Goal: Task Accomplishment & Management: Complete application form

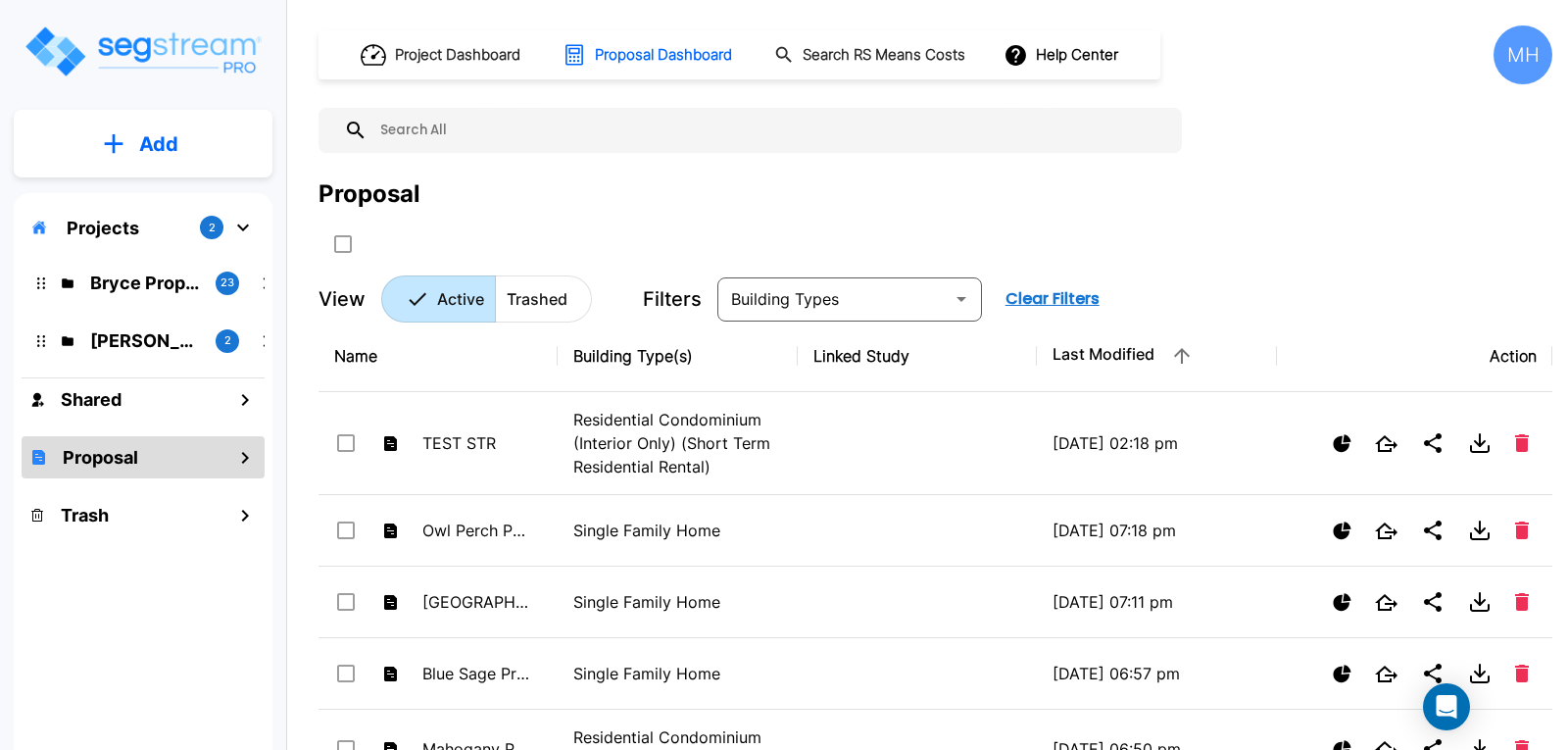
click at [183, 143] on button "Add" at bounding box center [143, 144] width 259 height 57
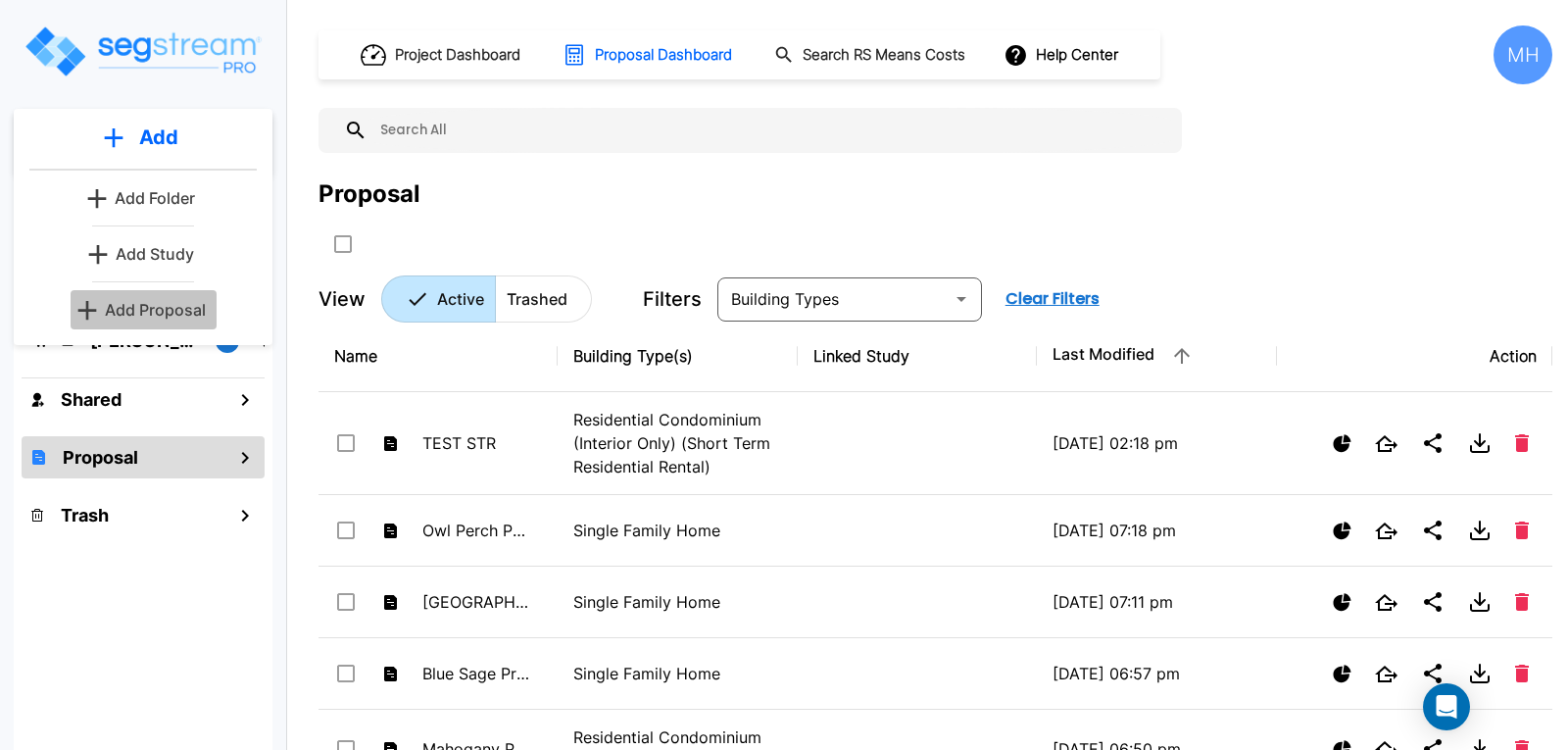
click at [159, 310] on p "Add Proposal" at bounding box center [156, 310] width 101 height 24
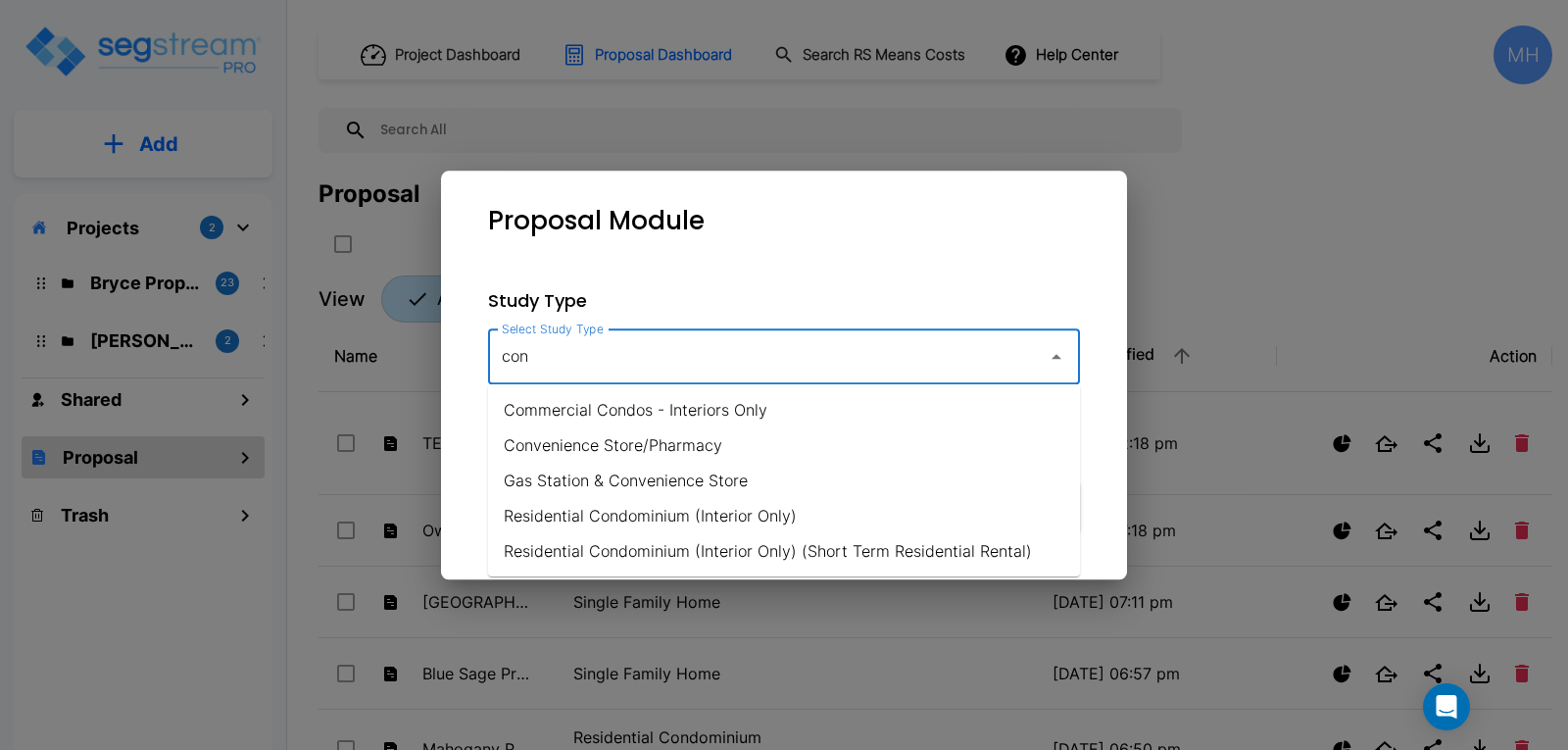
click at [690, 508] on li "Residential Condominium (Interior Only)" at bounding box center [784, 516] width 592 height 36
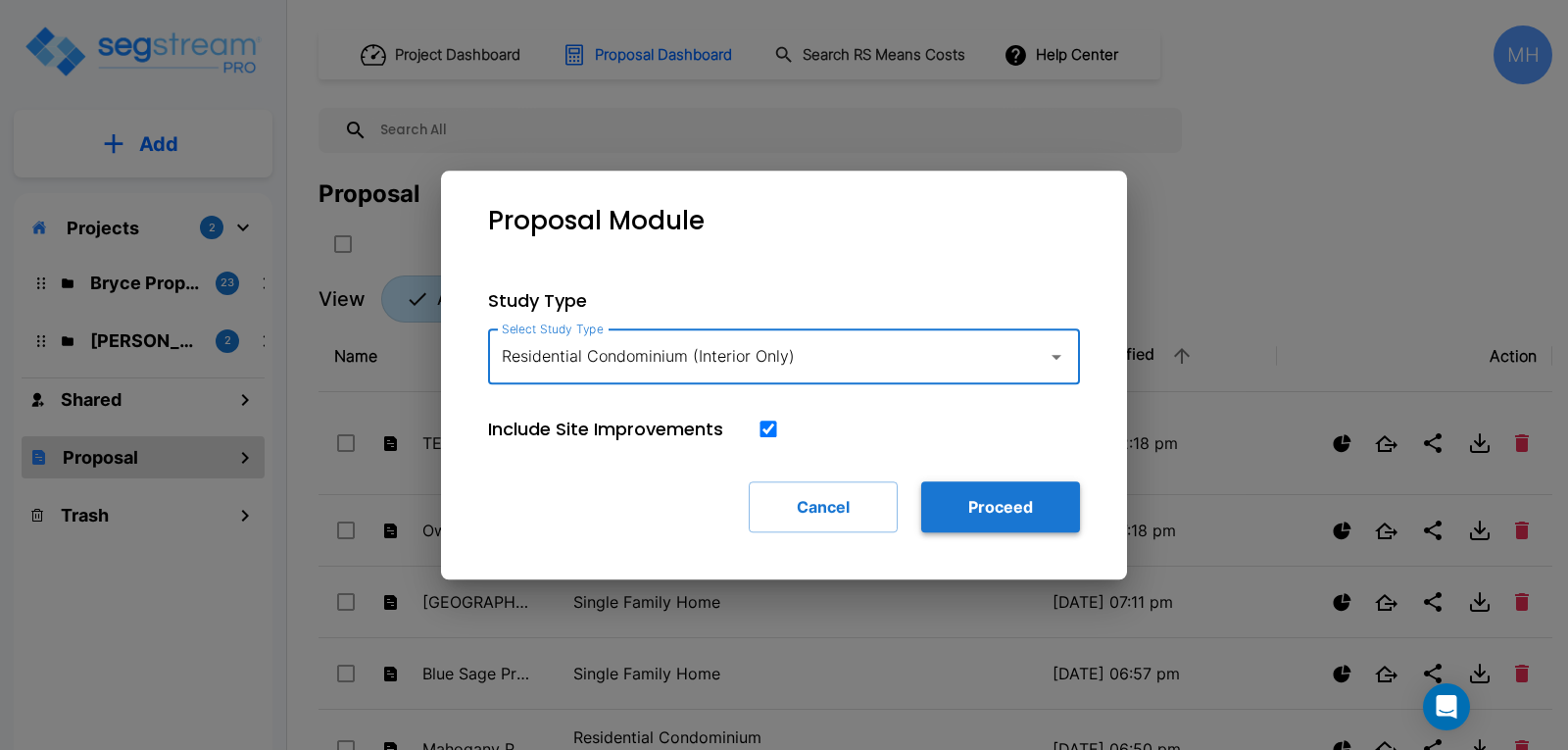
type input "Residential Condominium (Interior Only)"
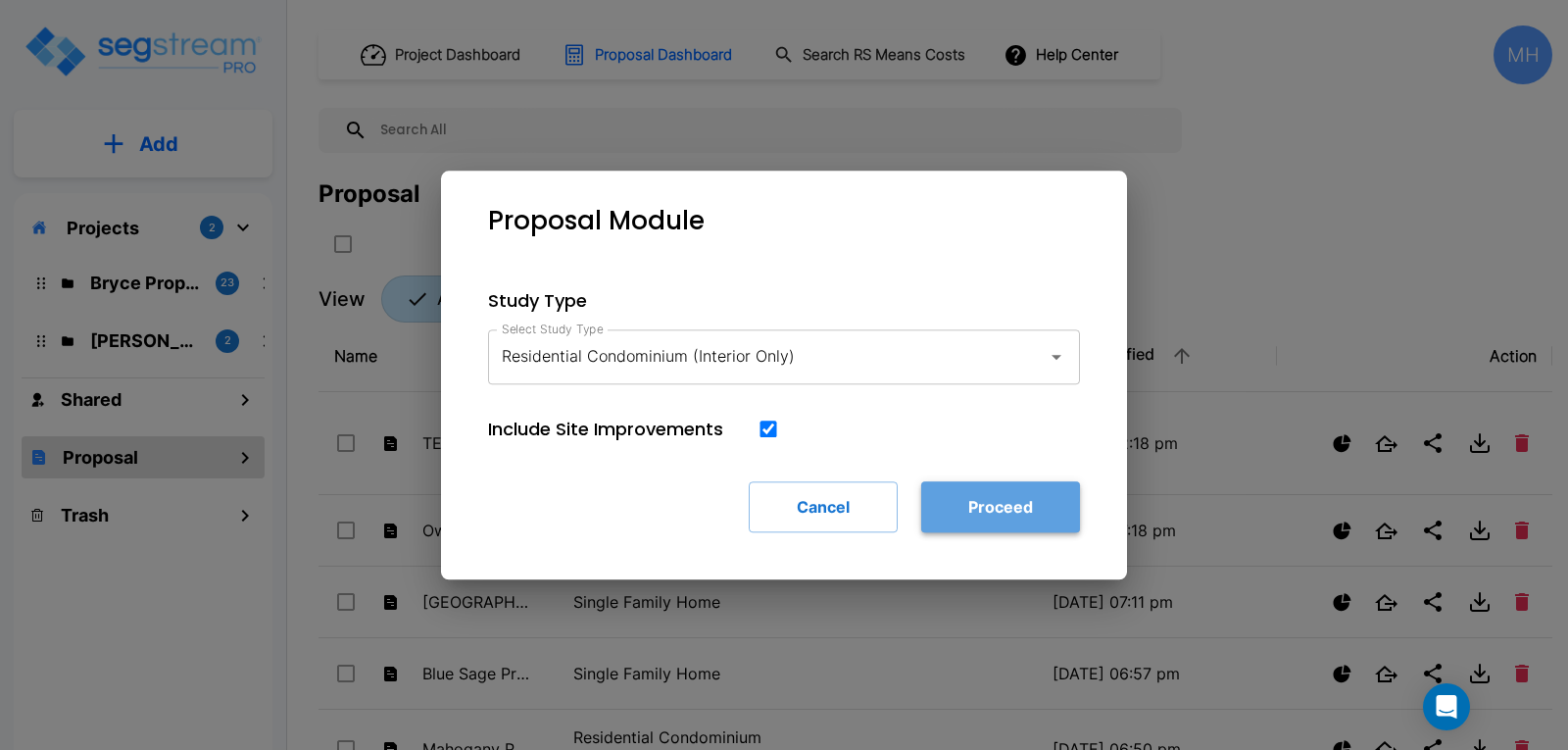
click at [978, 514] on button "Proceed" at bounding box center [1001, 506] width 159 height 51
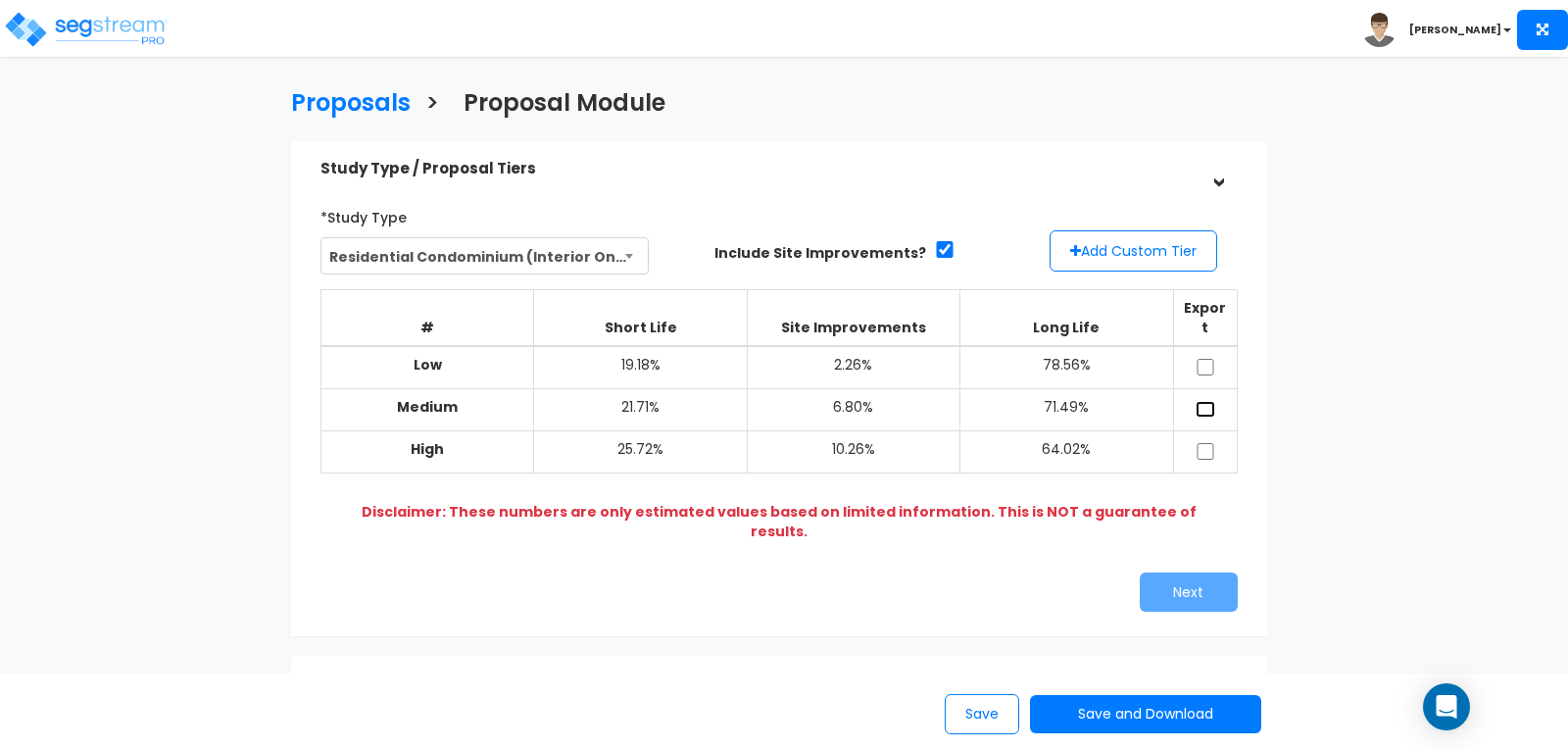
click at [1203, 401] on input "checkbox" at bounding box center [1205, 409] width 20 height 17
checkbox input "true"
click at [1178, 572] on button "Next" at bounding box center [1188, 592] width 98 height 40
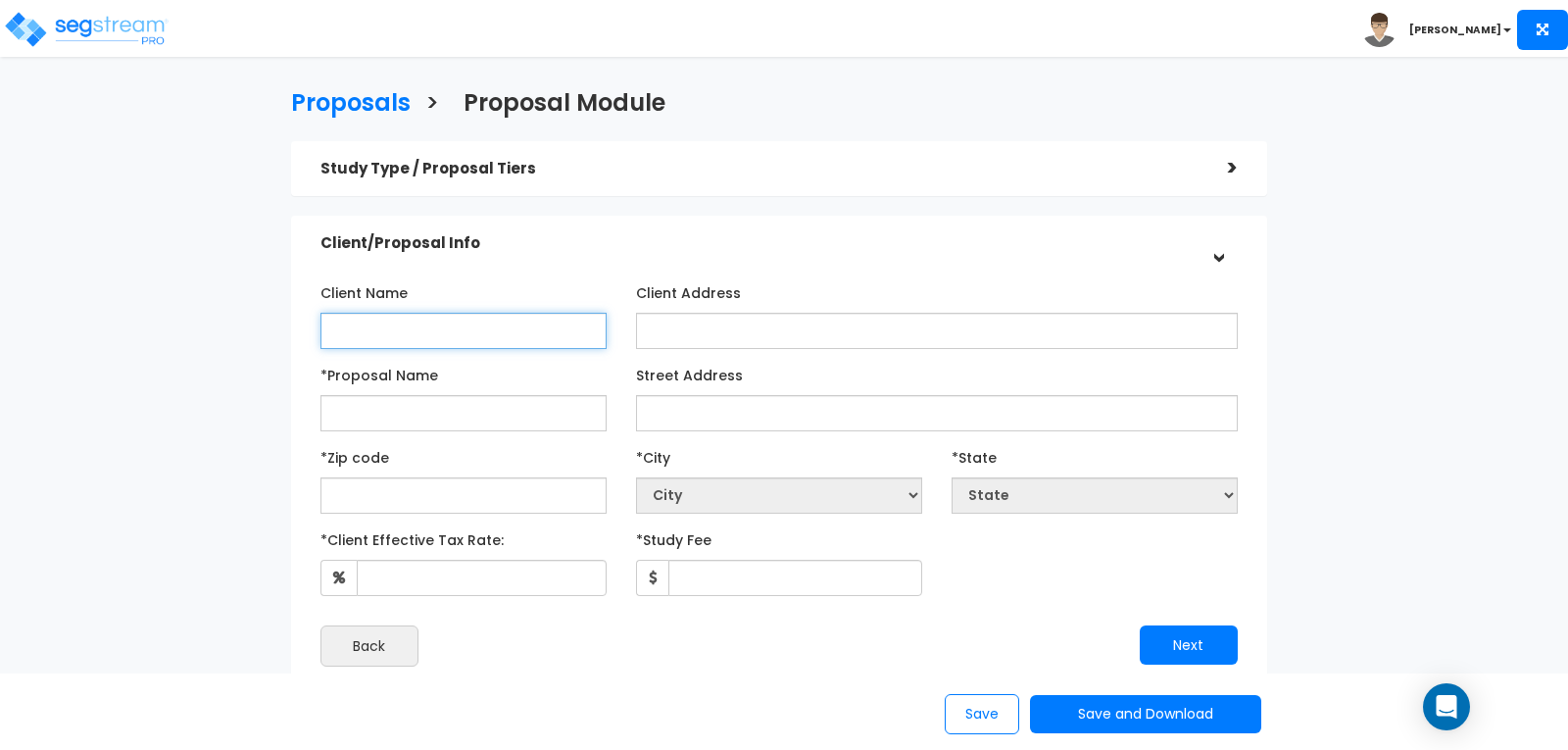
click at [529, 338] on input "Client Name" at bounding box center [463, 330] width 286 height 37
type input "[PERSON_NAME]"
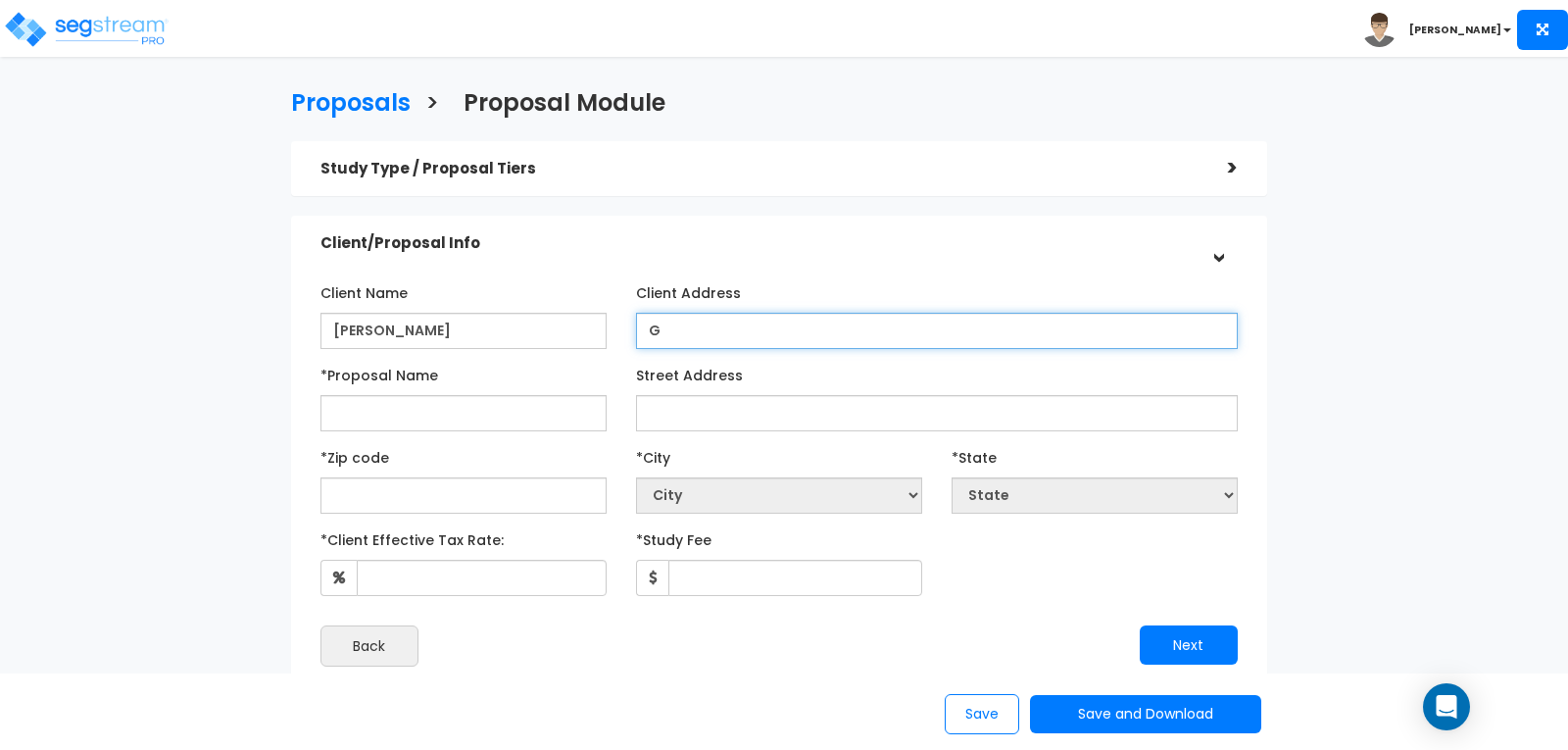
type input "G"
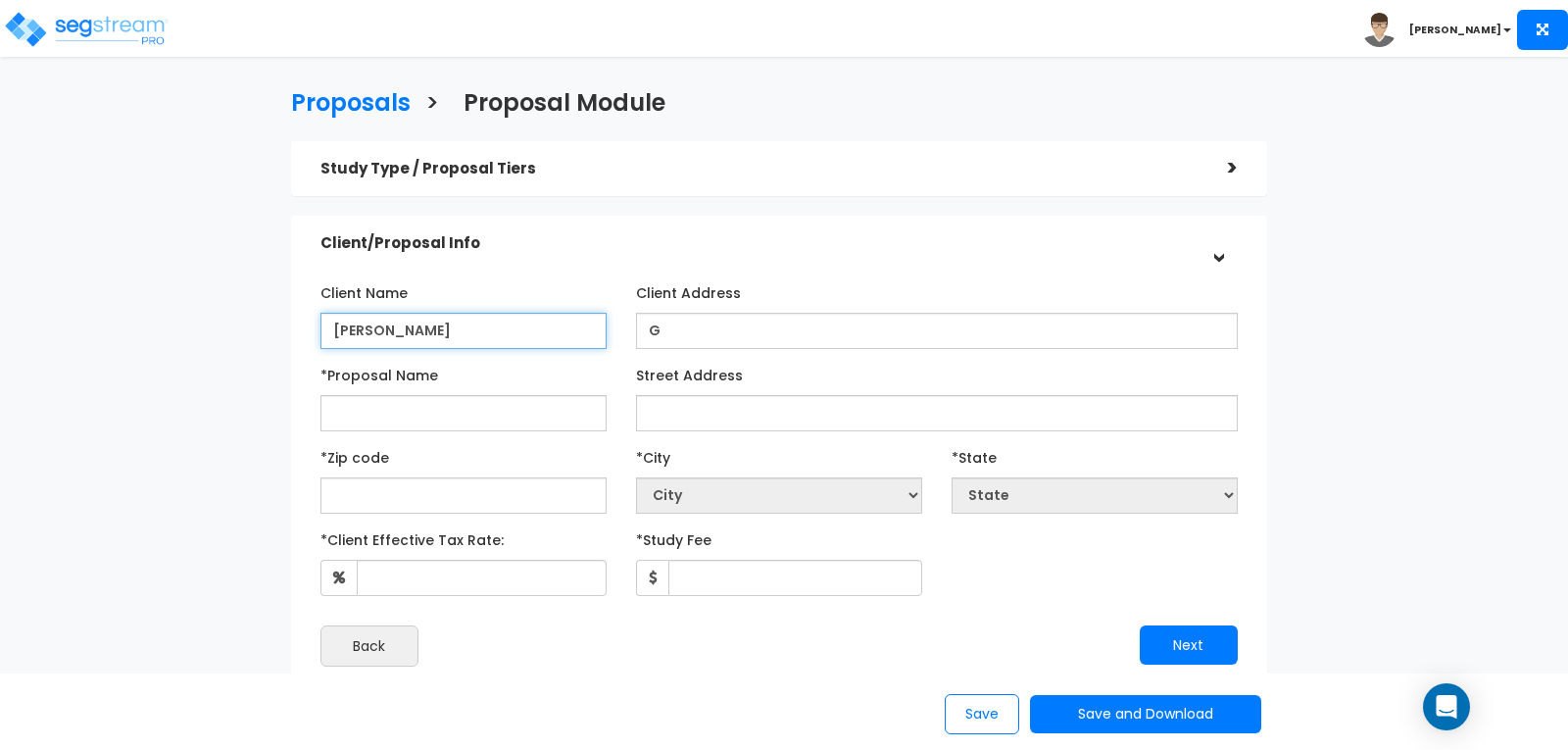
click at [447, 336] on input "[PERSON_NAME]" at bounding box center [463, 330] width 286 height 37
type input "[PERSON_NAME]"
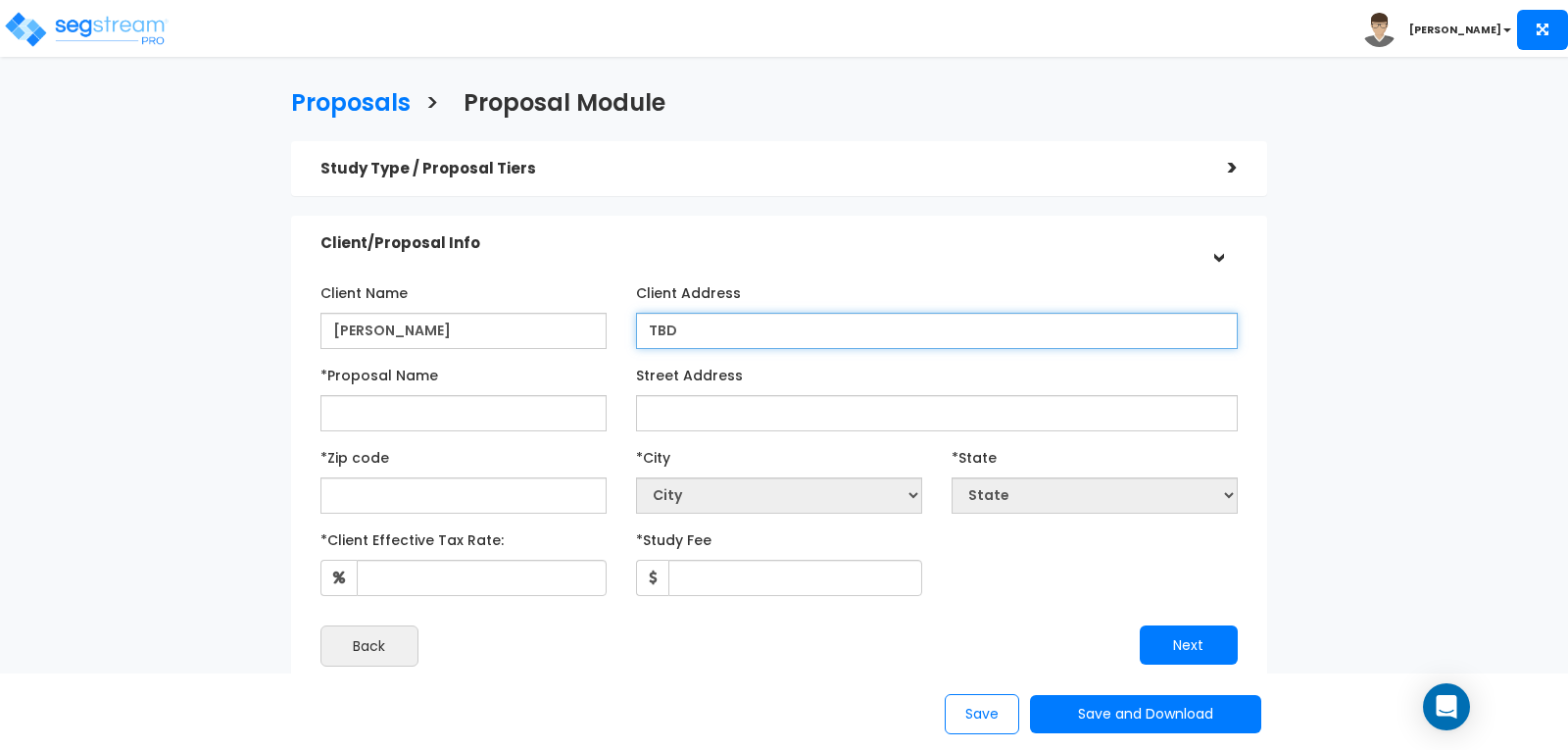
type input "TBD"
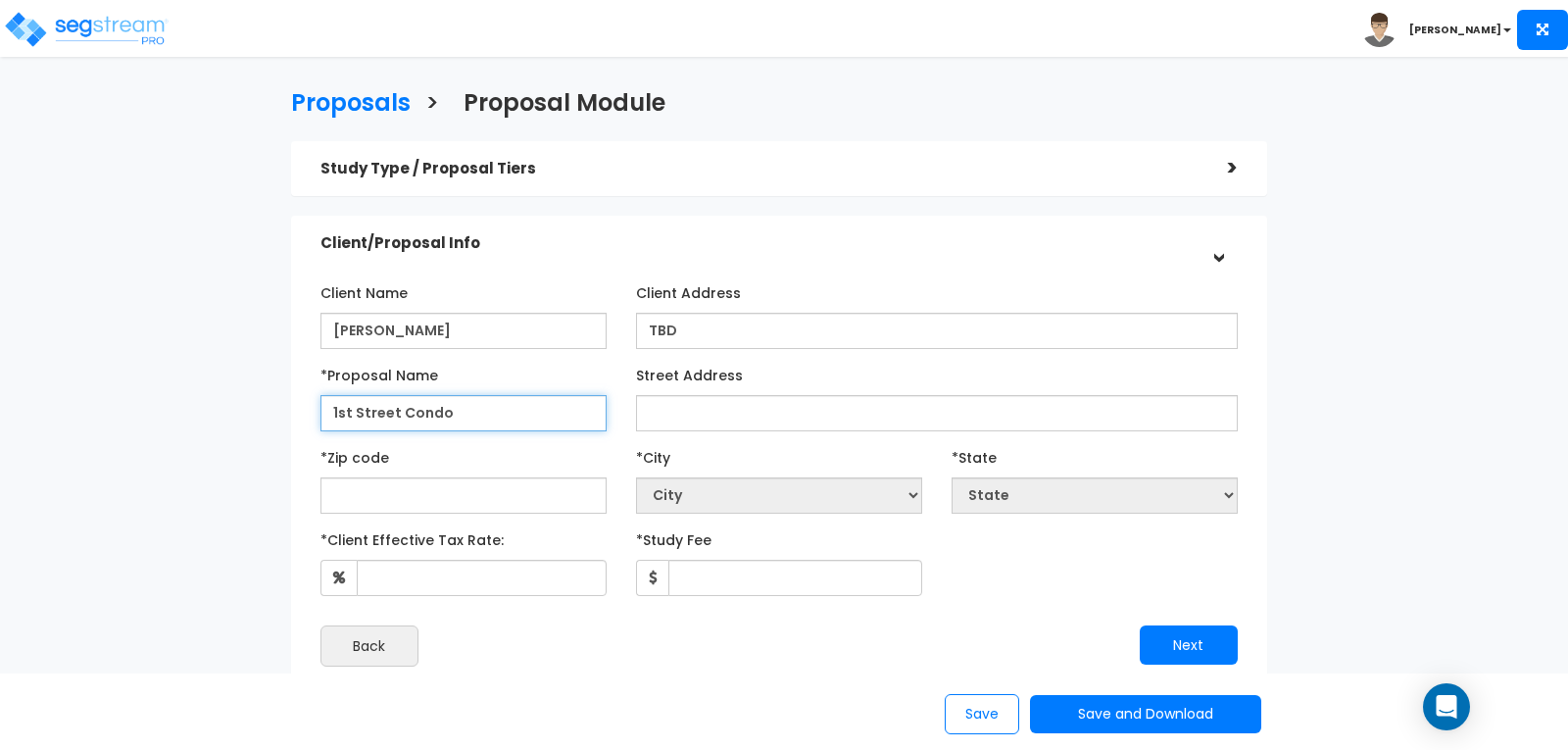
type input "1st Street Condo"
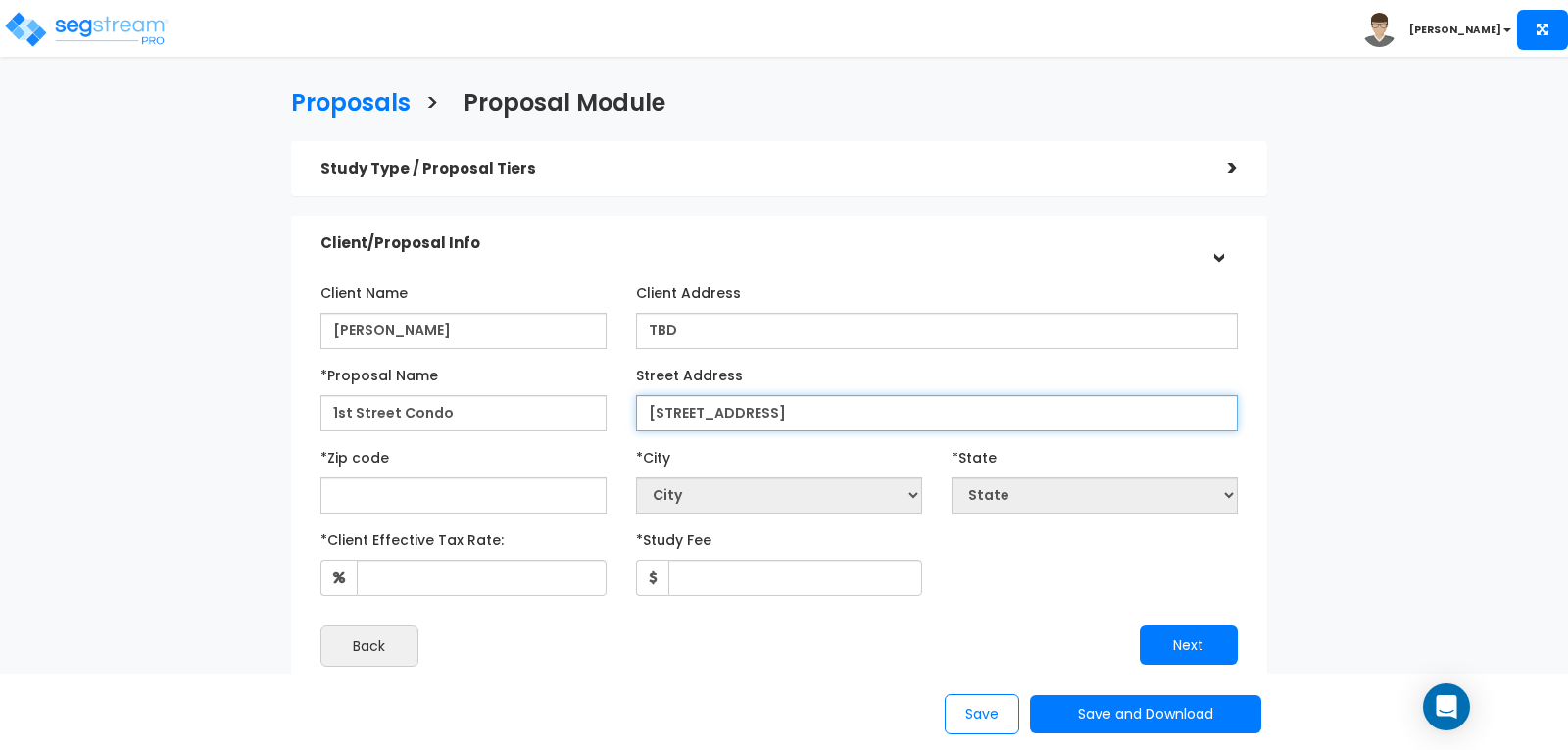
type input "[STREET_ADDRESS]"
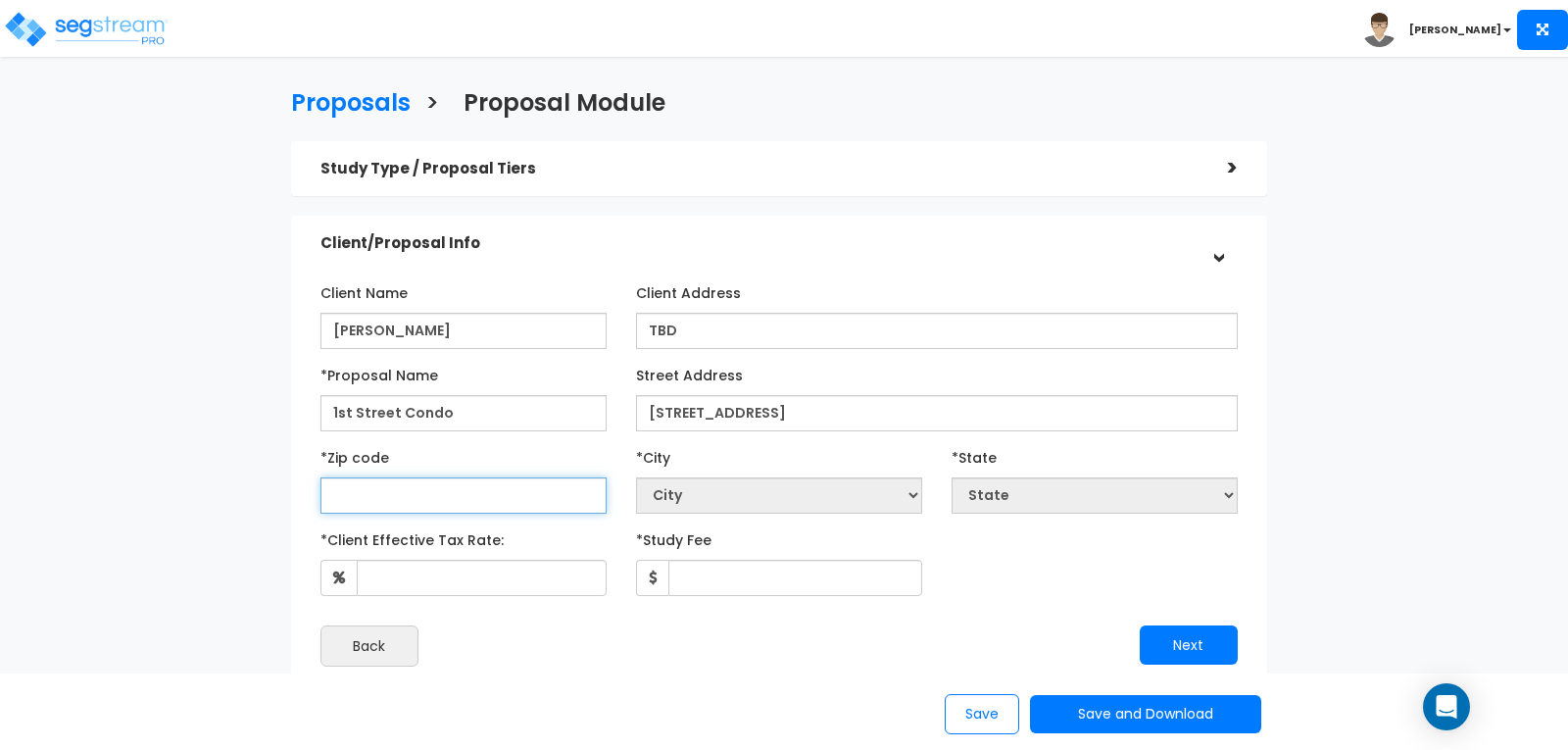
select select "National Average"
type input "8"
select select "CO"
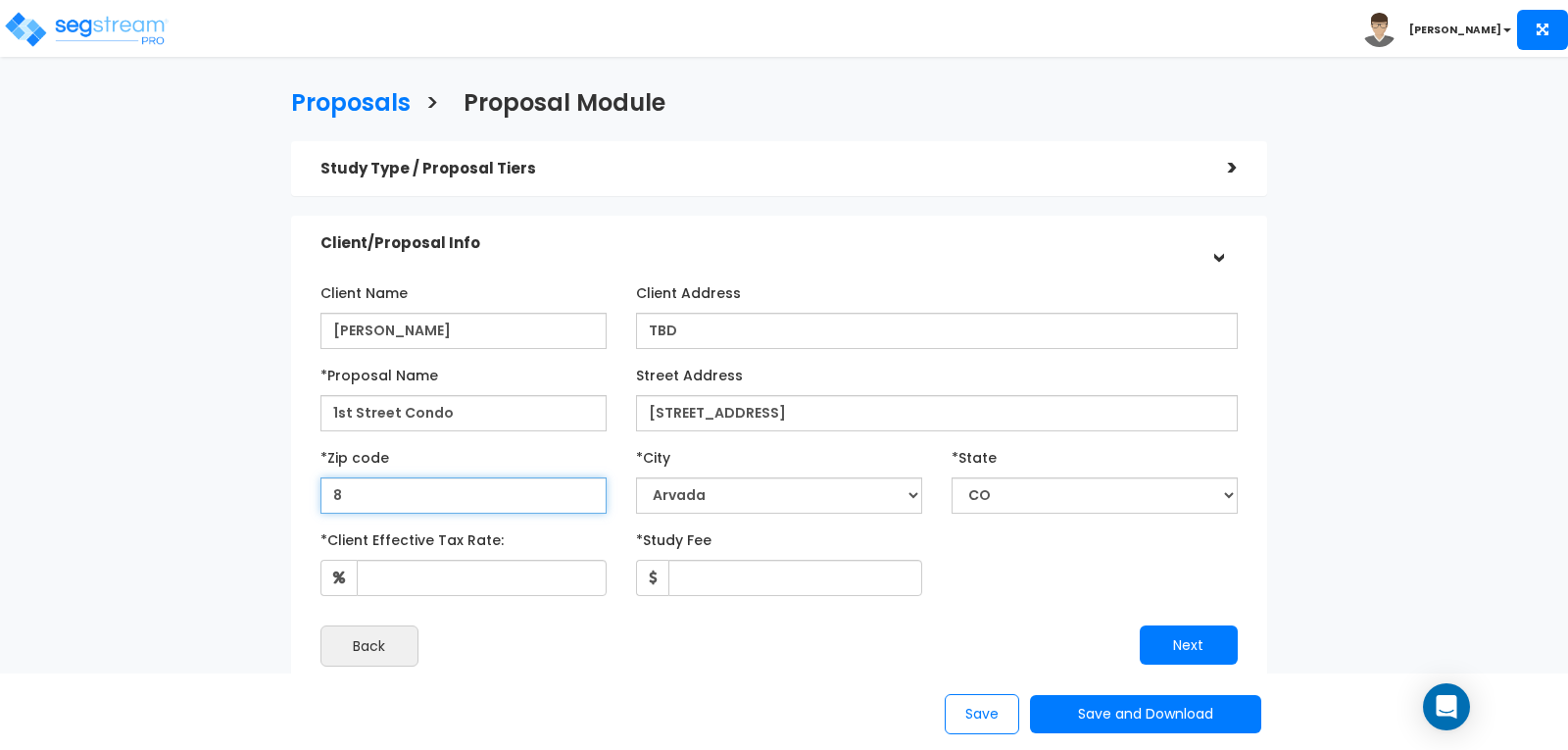
type input "83"
select select "WY"
type input "834"
select select "ID"
type input "83422"
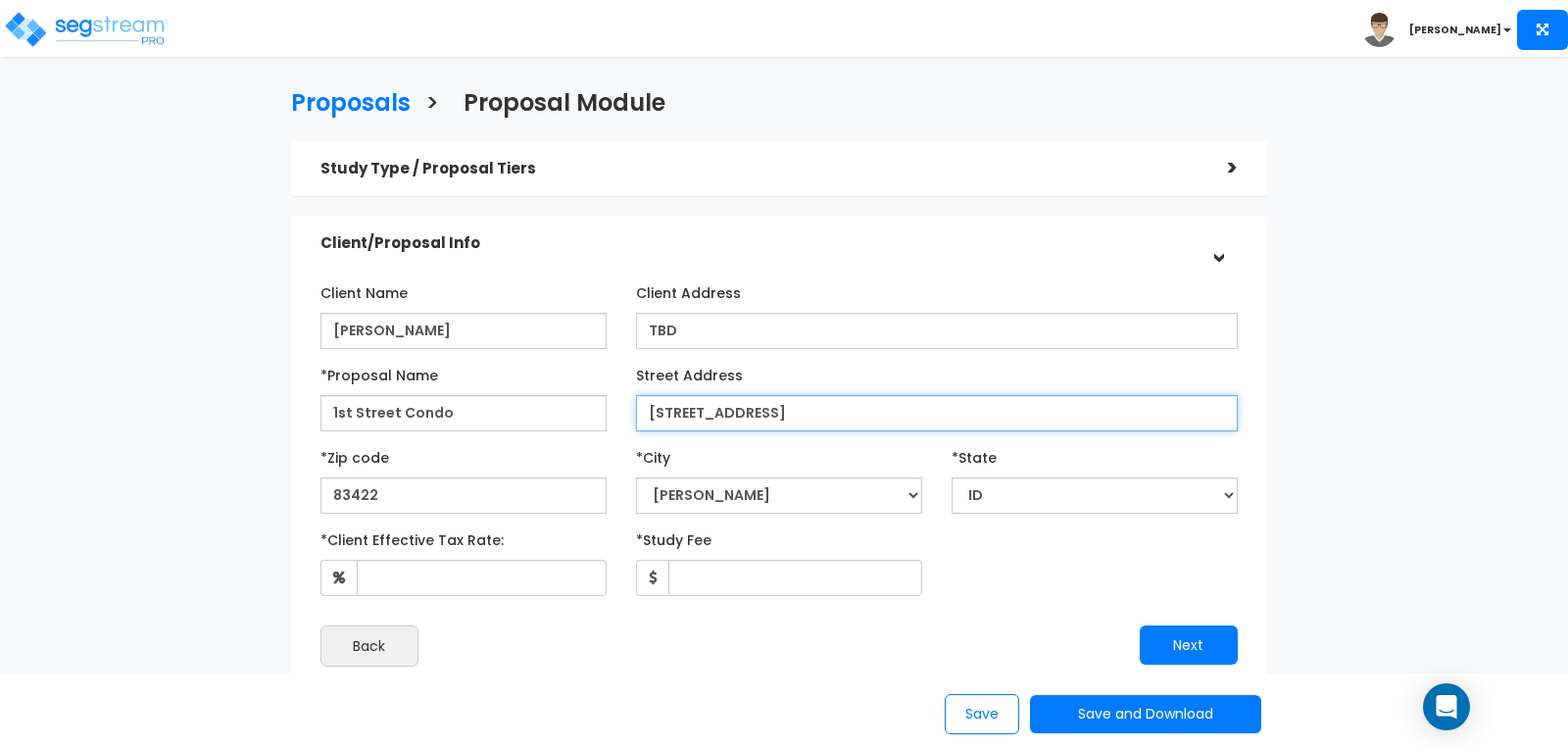
click at [802, 399] on input "[STREET_ADDRESS]" at bounding box center [936, 413] width 602 height 37
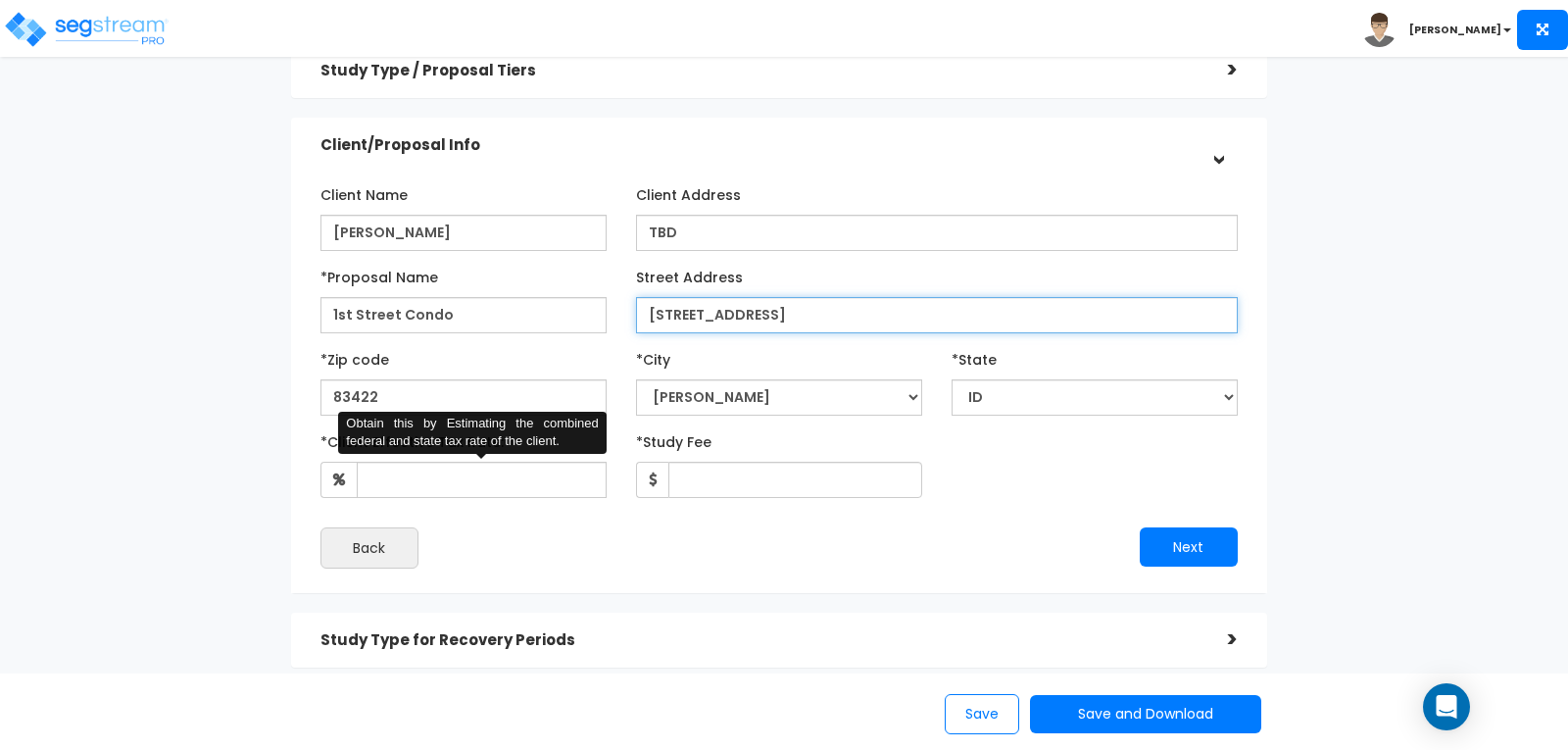
type input "[STREET_ADDRESS]"
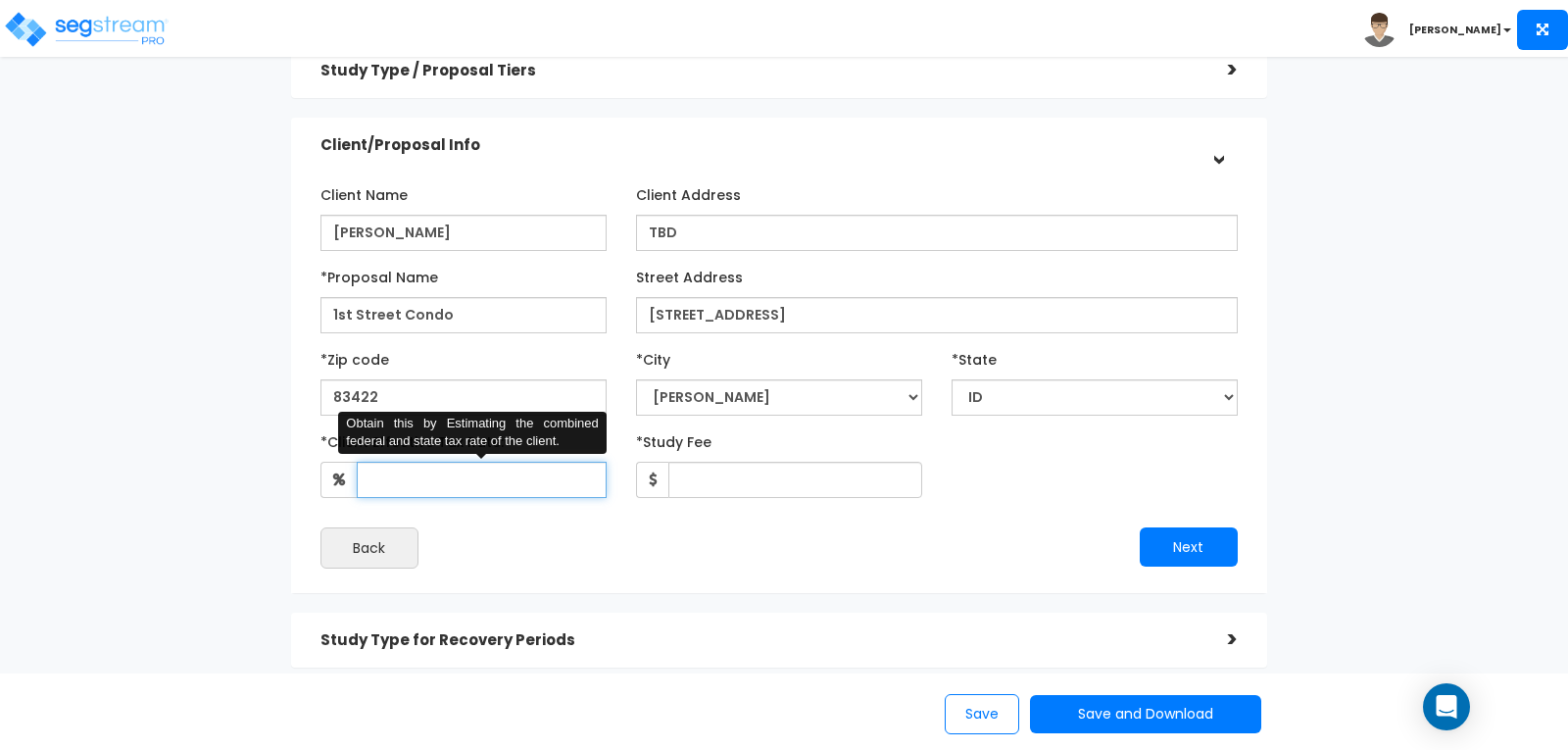
click at [504, 469] on input "*Client Effective Tax Rate:" at bounding box center [482, 479] width 250 height 37
type input "35"
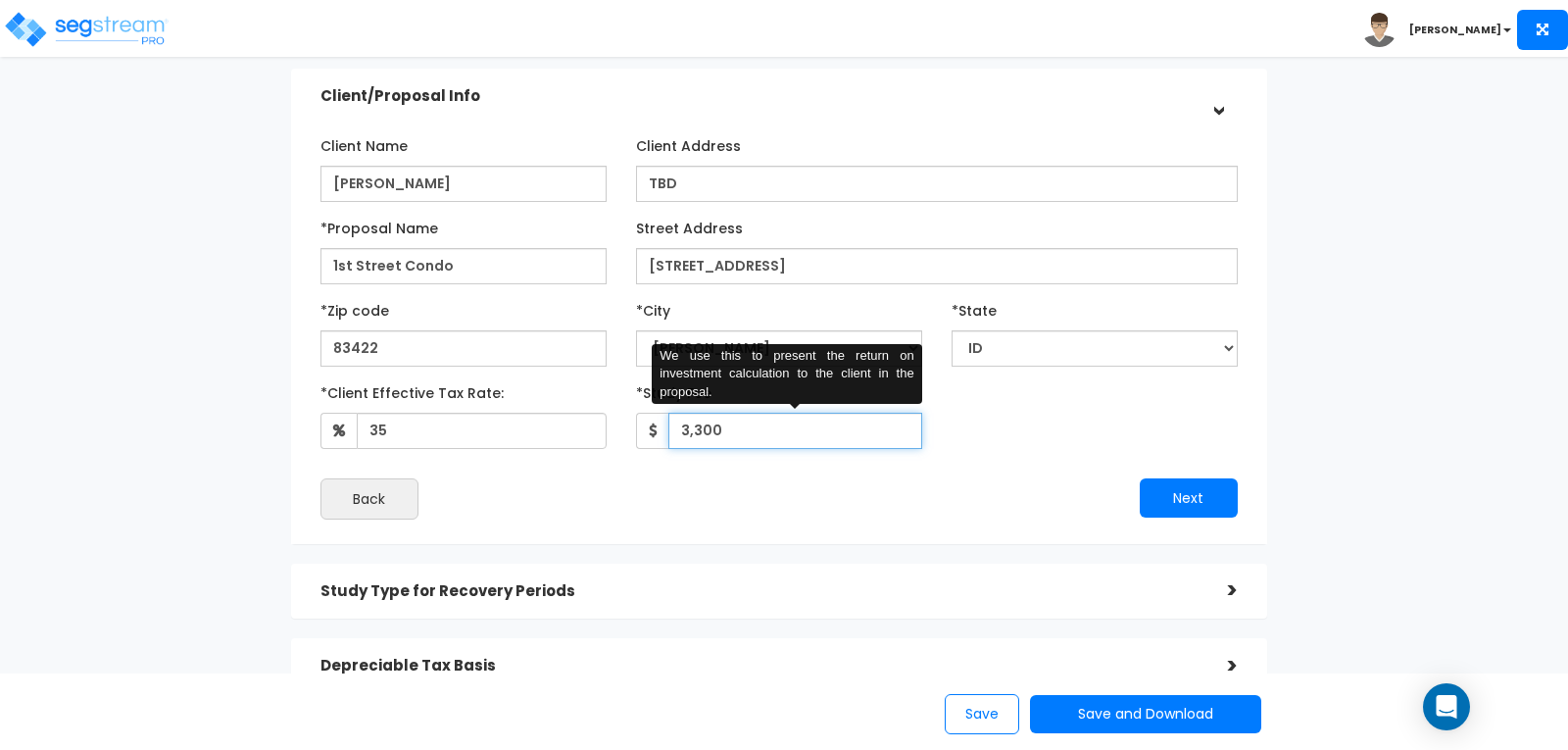
scroll to position [196, 0]
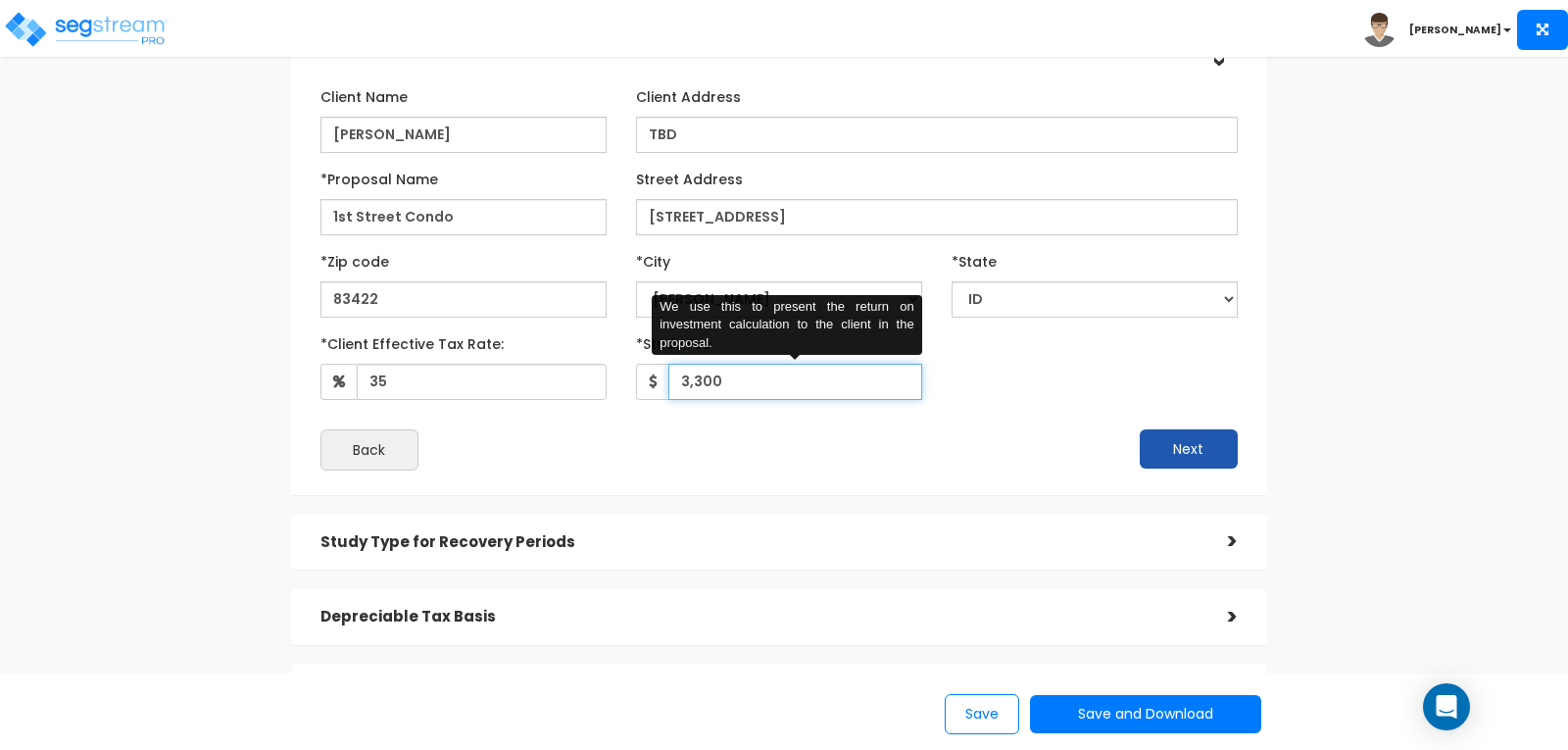
type input "3,300"
click at [1176, 447] on button "Next" at bounding box center [1188, 449] width 98 height 40
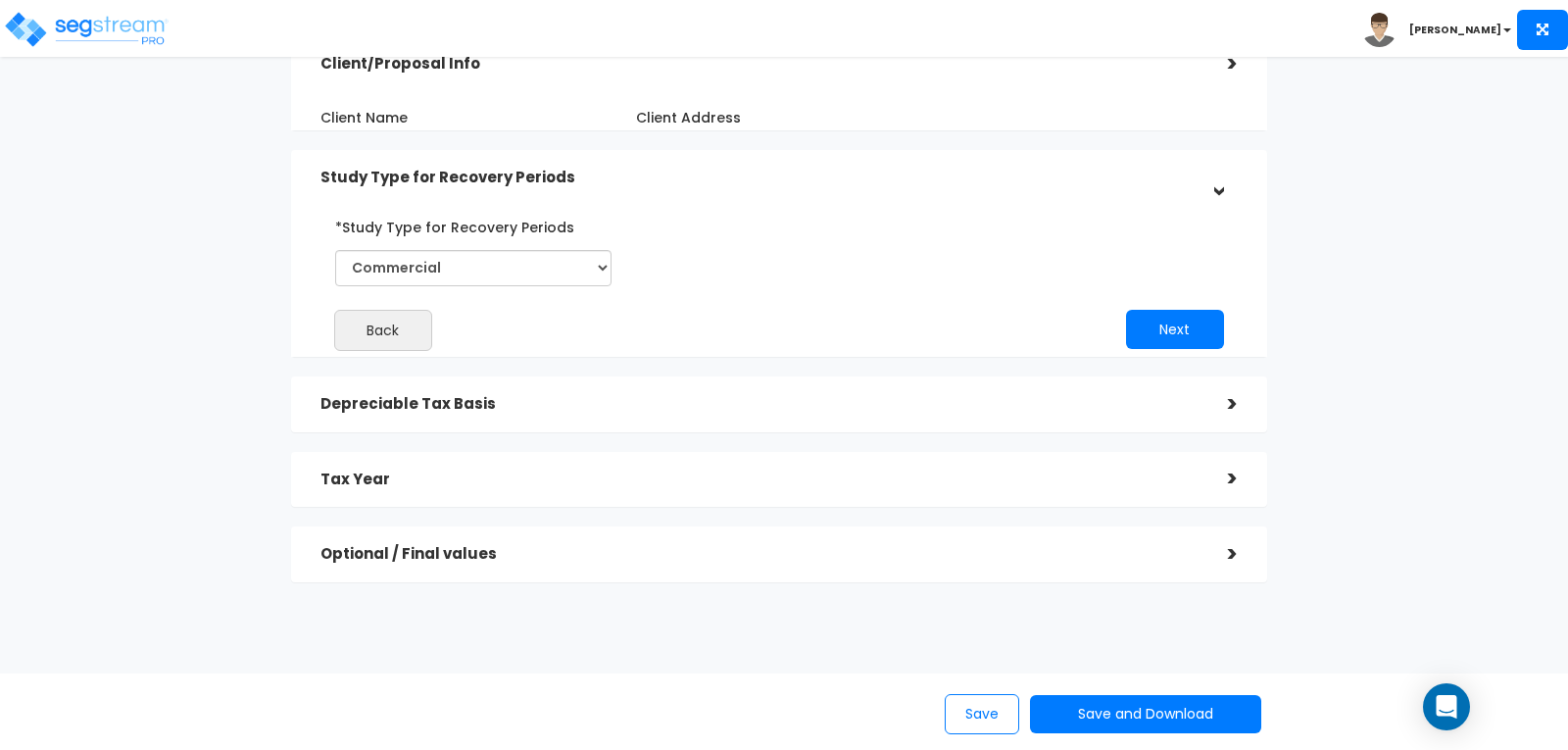
scroll to position [159, 0]
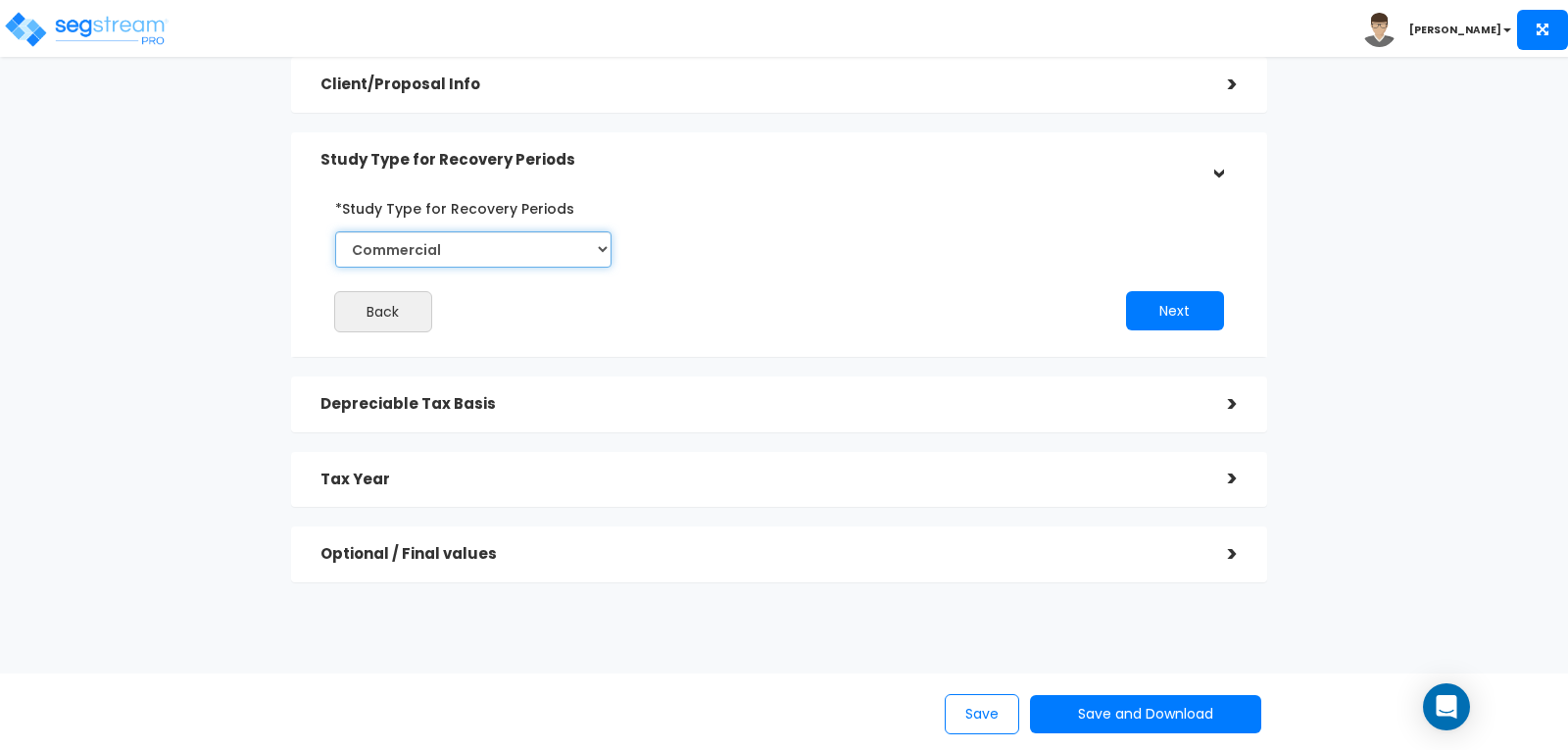
click at [601, 247] on select "Commercial Residential" at bounding box center [473, 249] width 277 height 37
select select "Residential"
click at [335, 231] on select "Commercial Residential" at bounding box center [473, 249] width 277 height 37
click at [1154, 310] on button "Next" at bounding box center [1174, 311] width 98 height 40
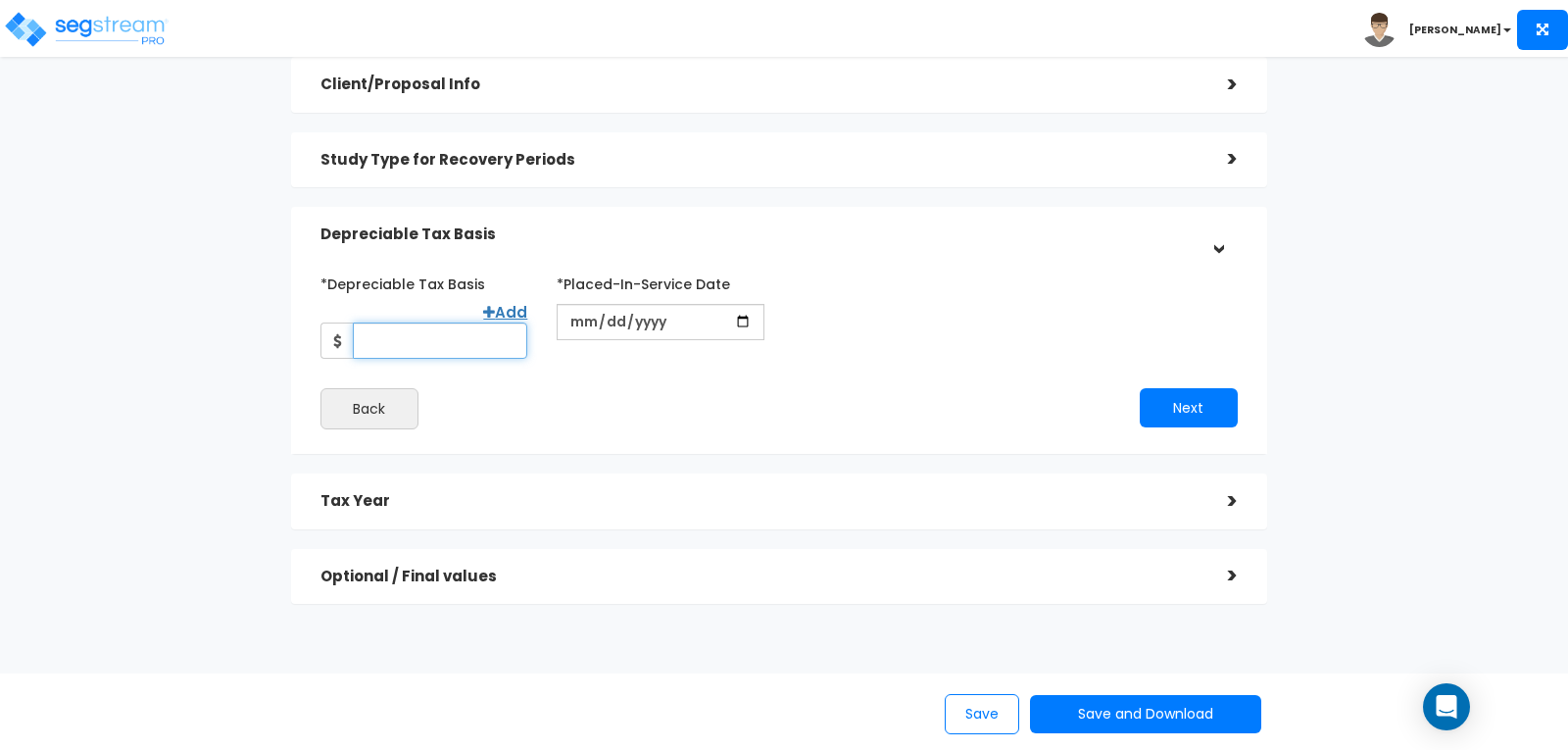
click at [466, 322] on input "*Depreciable Tax Basis" at bounding box center [440, 340] width 175 height 37
type input "350,000"
click at [688, 323] on input "date" at bounding box center [660, 321] width 206 height 37
type input "[DATE]"
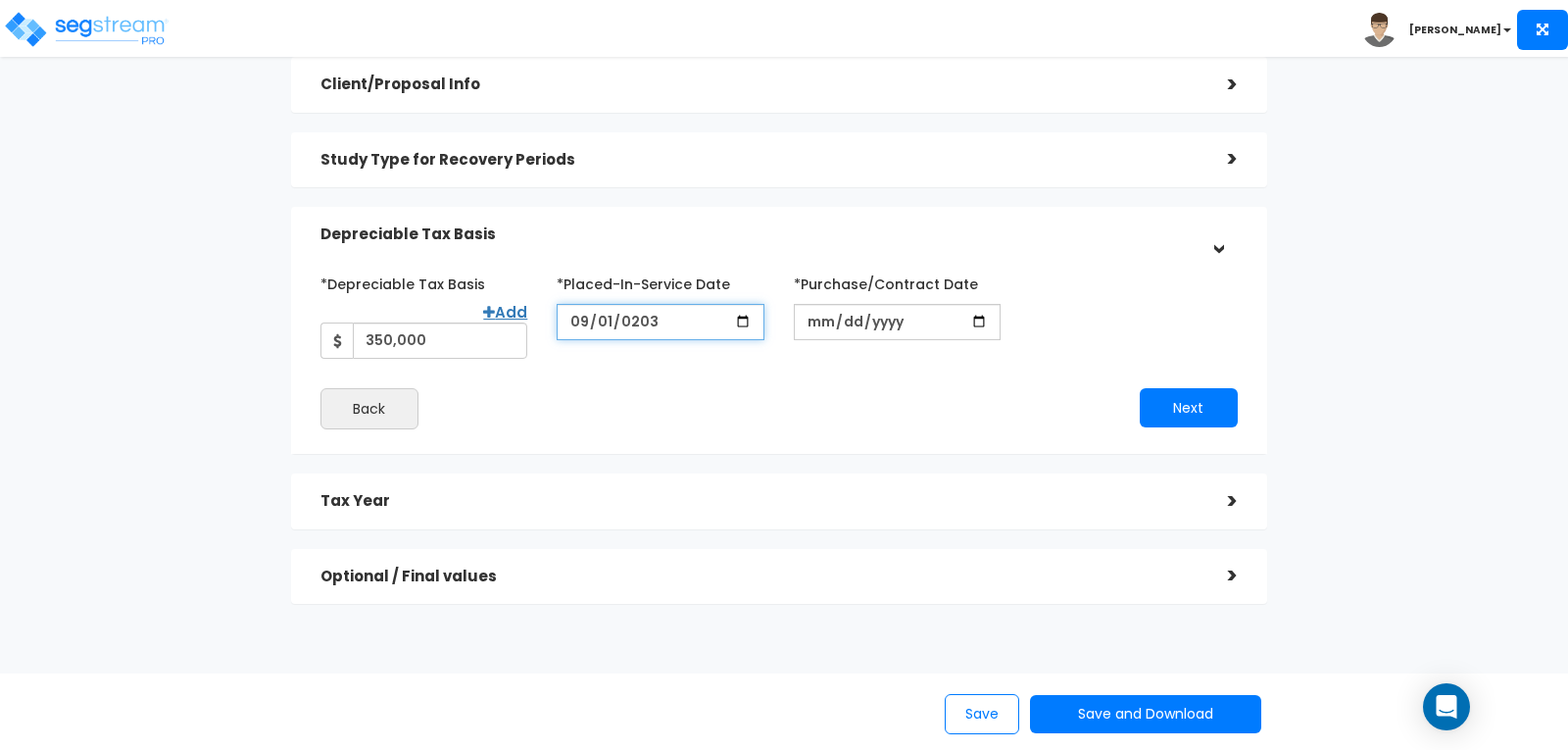
click at [637, 321] on input "[DATE]" at bounding box center [660, 321] width 206 height 37
click at [577, 327] on input "date" at bounding box center [660, 321] width 206 height 37
type input "[DATE]"
drag, startPoint x: 821, startPoint y: 318, endPoint x: 826, endPoint y: 333, distance: 15.8
click at [825, 321] on input "*Purchase/Contract Date" at bounding box center [897, 321] width 206 height 37
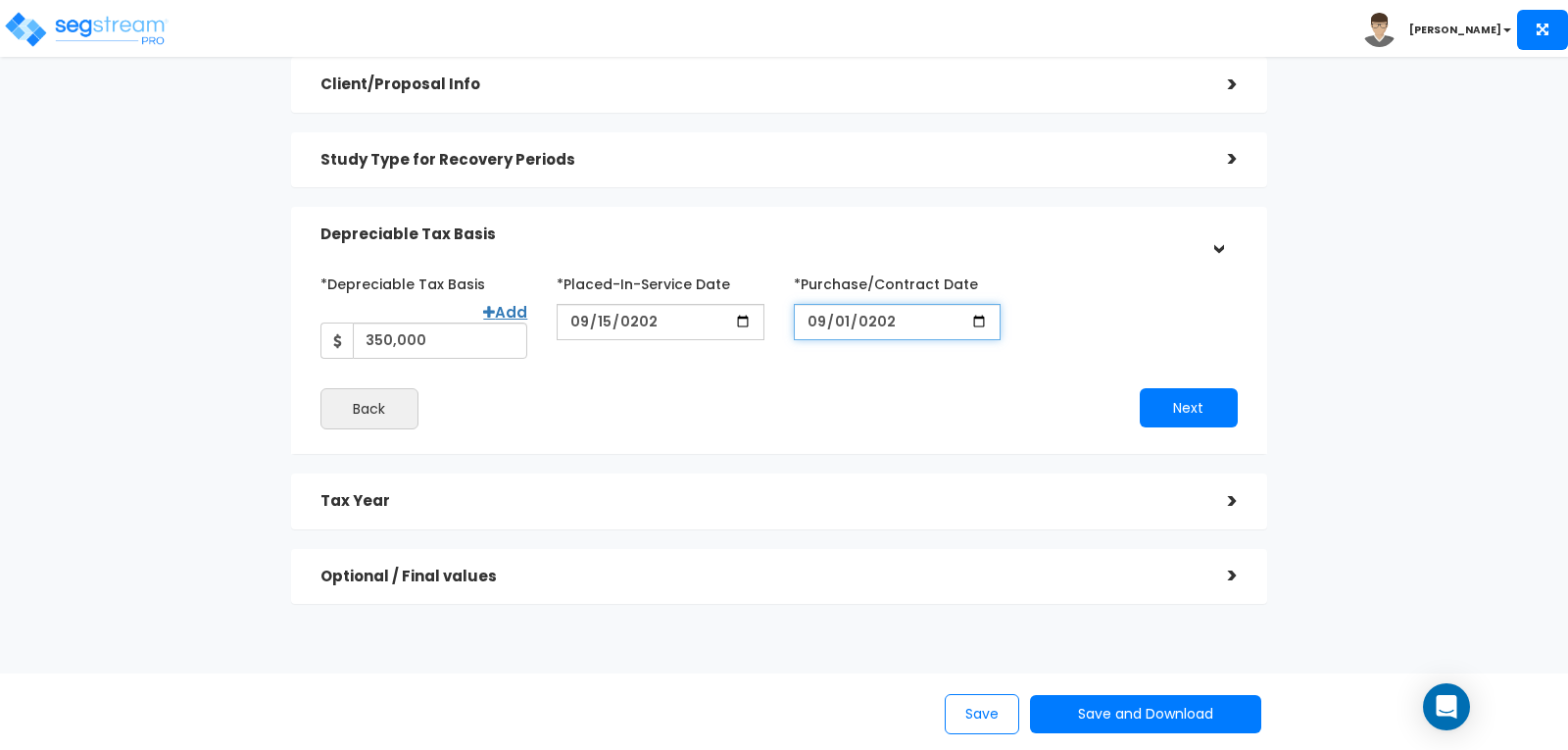
type input "[DATE]"
click at [1187, 389] on button "Next" at bounding box center [1188, 408] width 98 height 40
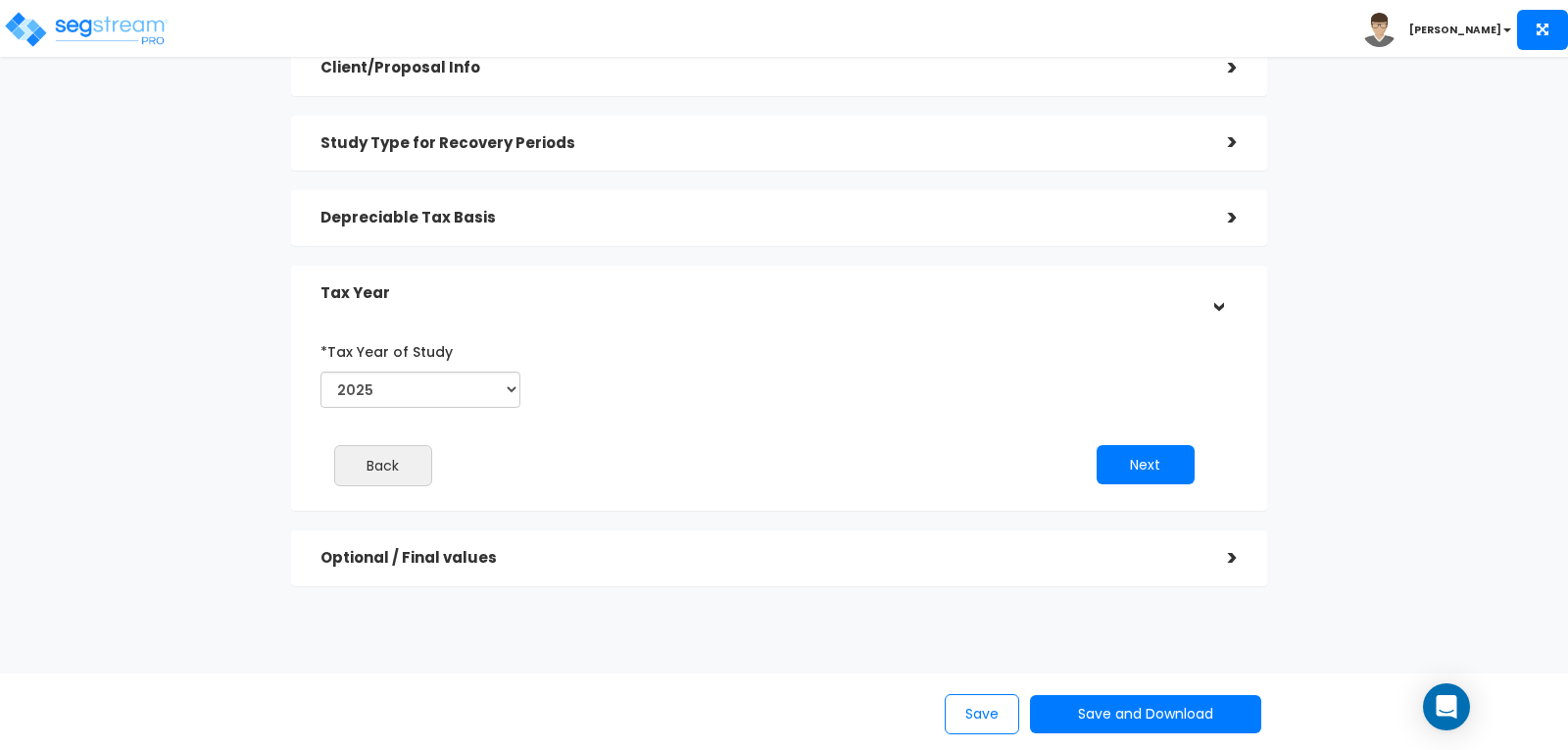
scroll to position [180, 0]
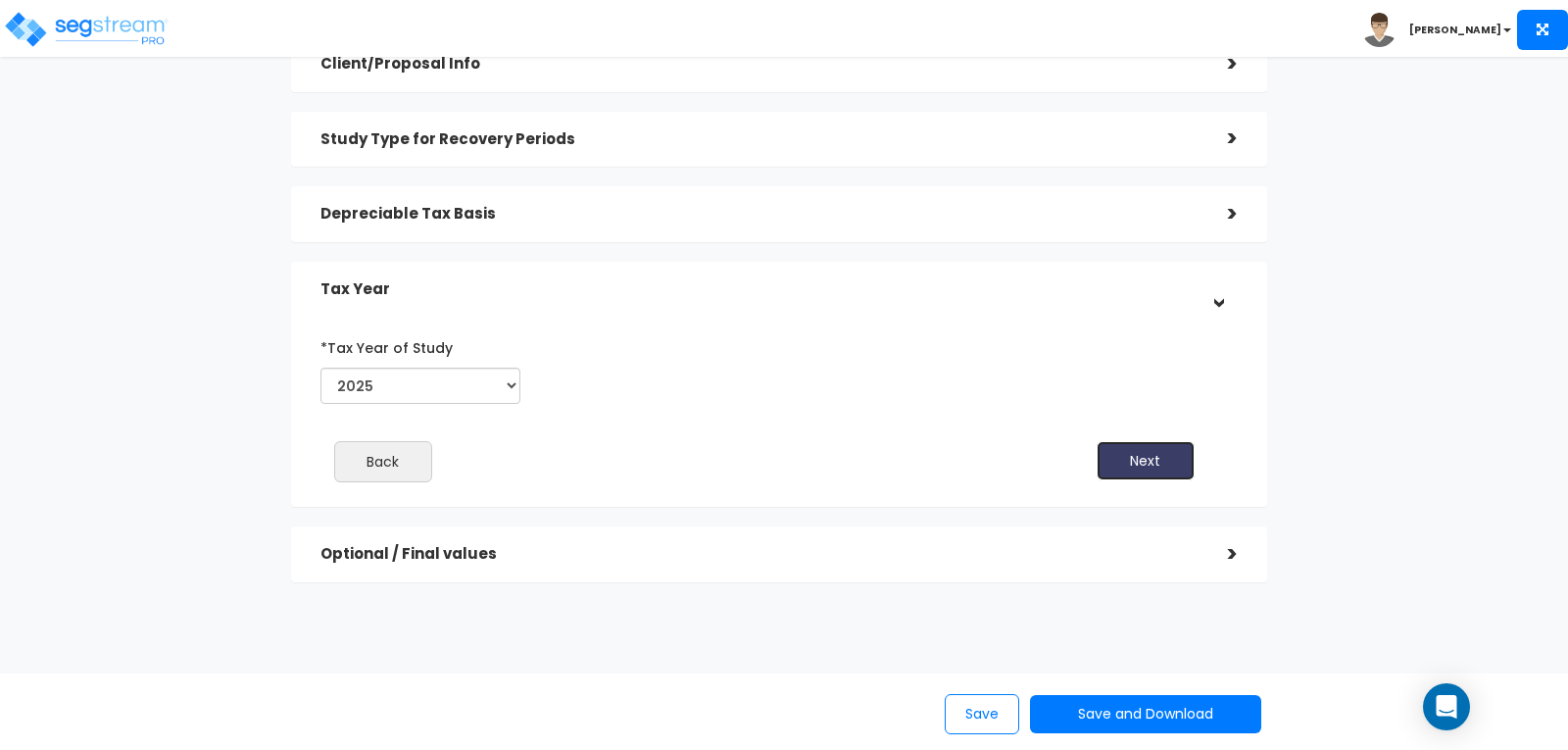
click at [1128, 452] on button "Next" at bounding box center [1145, 461] width 98 height 40
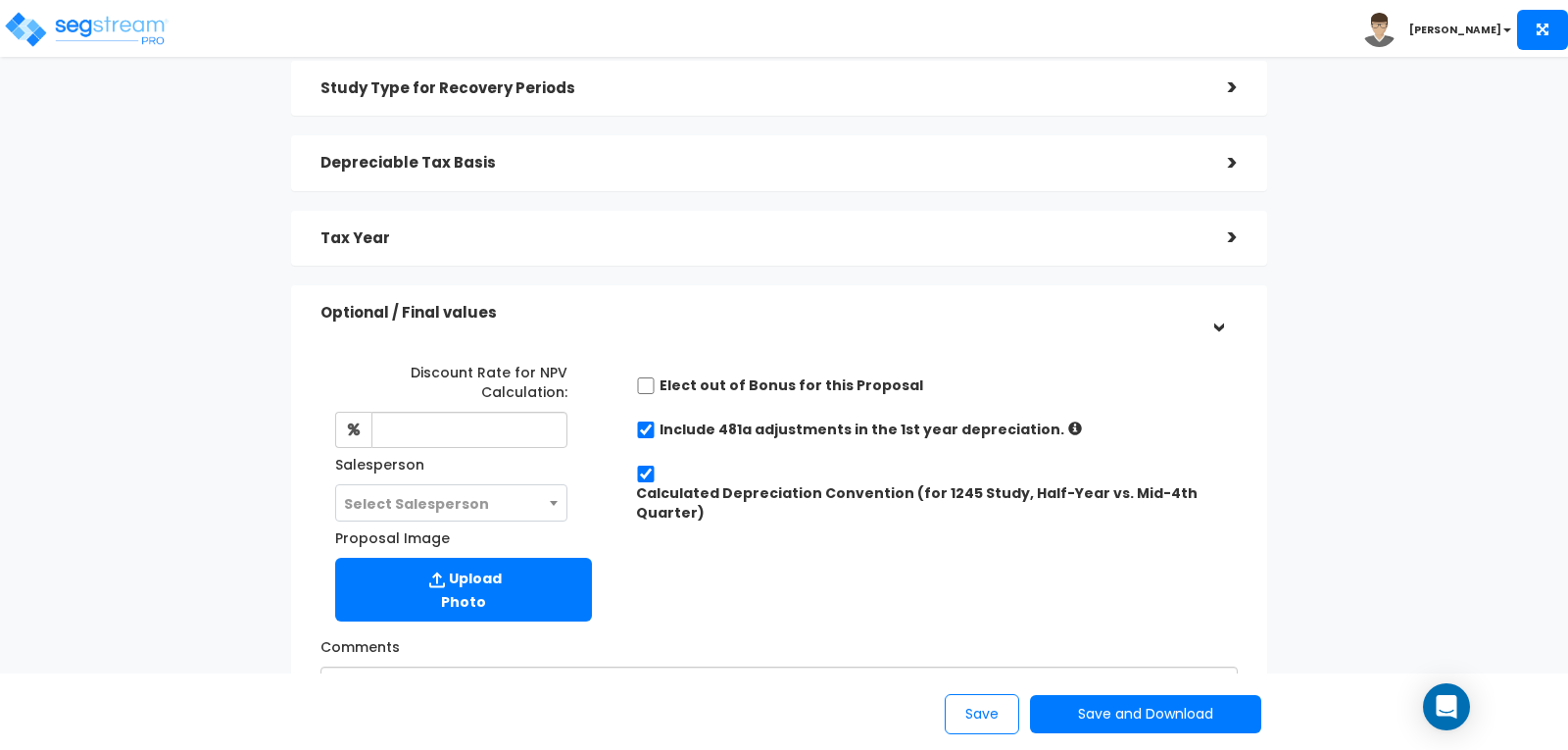
scroll to position [278, 0]
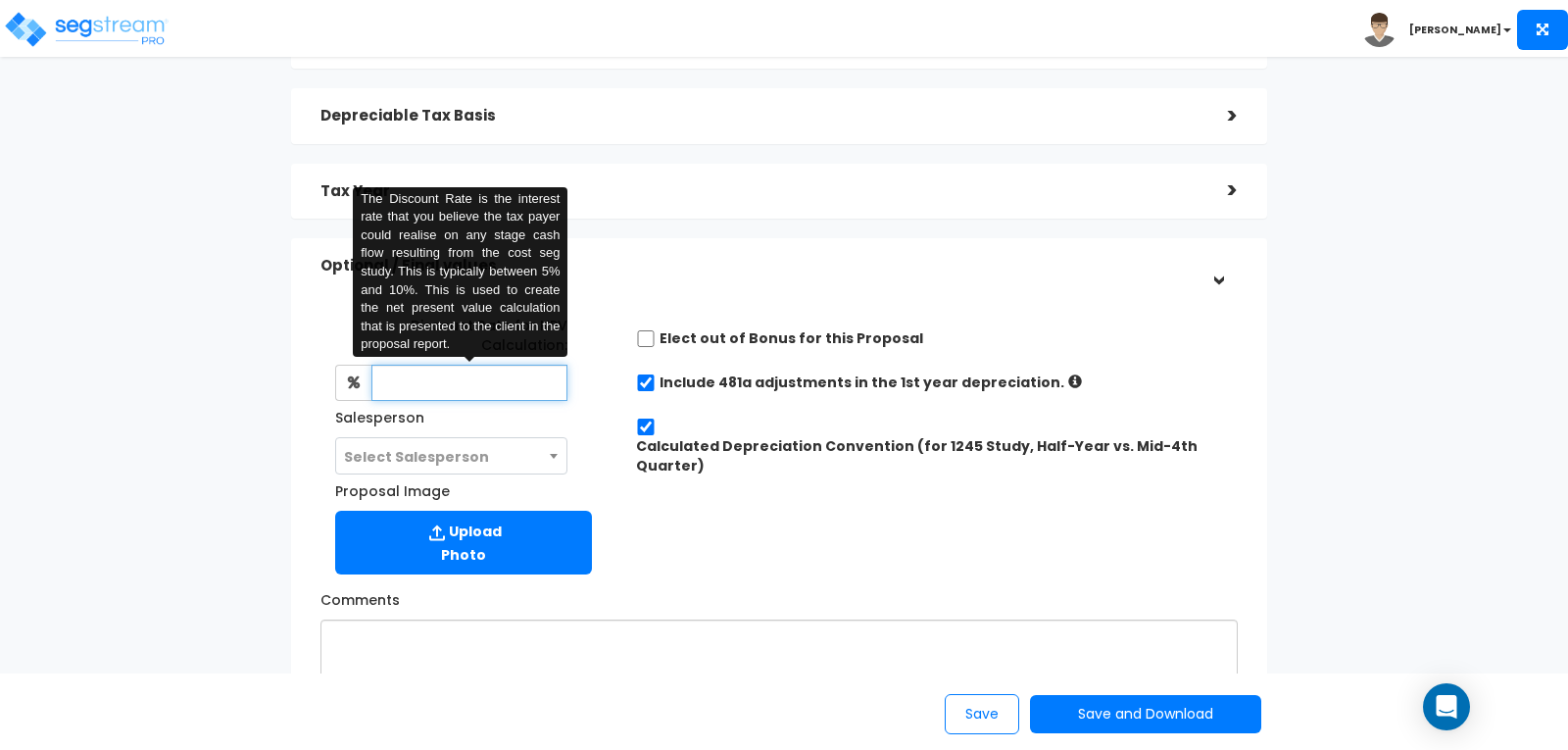
click at [495, 389] on input "text" at bounding box center [469, 382] width 197 height 37
type input "8"
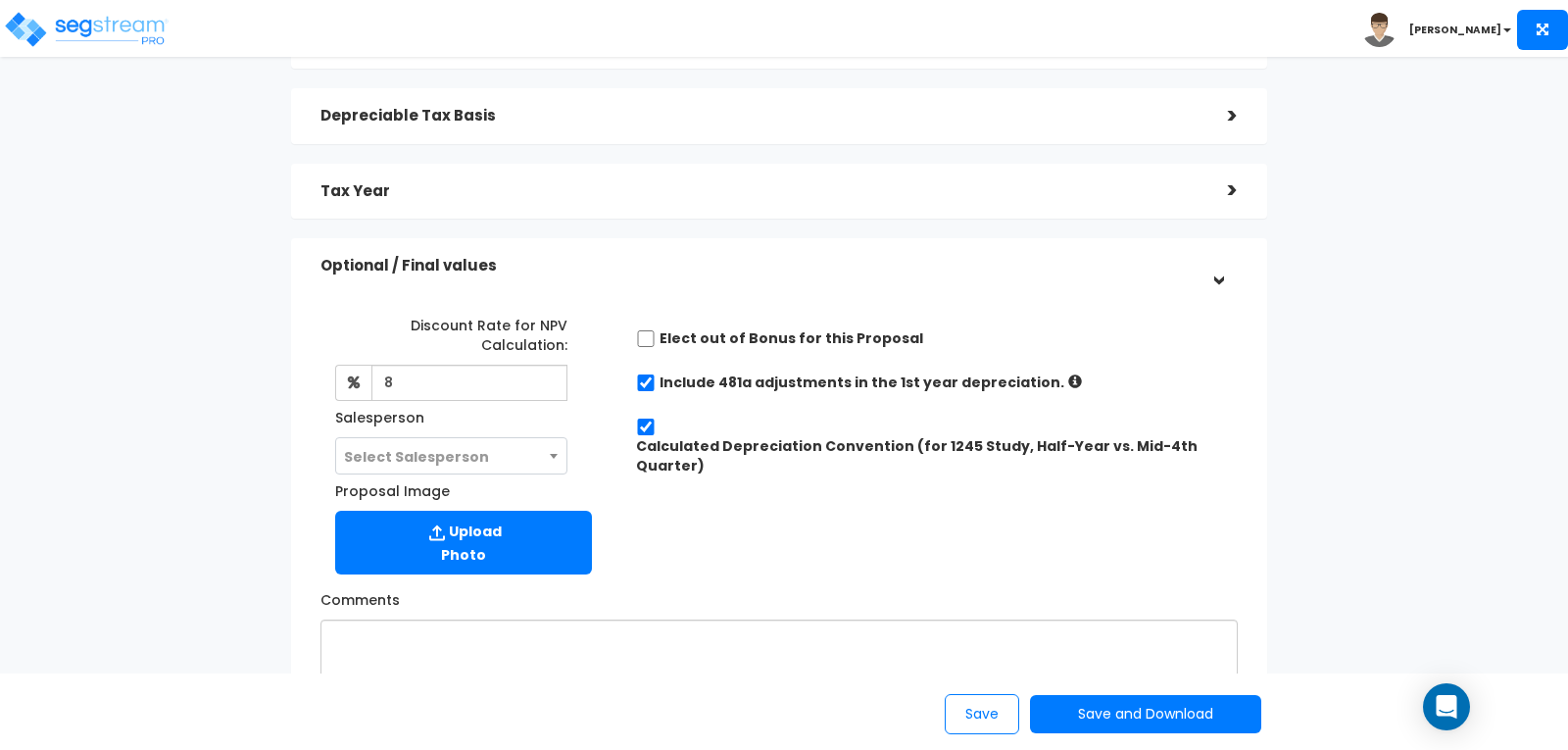
click at [804, 501] on div "Discount Rate for NPV Calculation: 8 The Discount Rate is the interest rate tha…" at bounding box center [779, 440] width 946 height 284
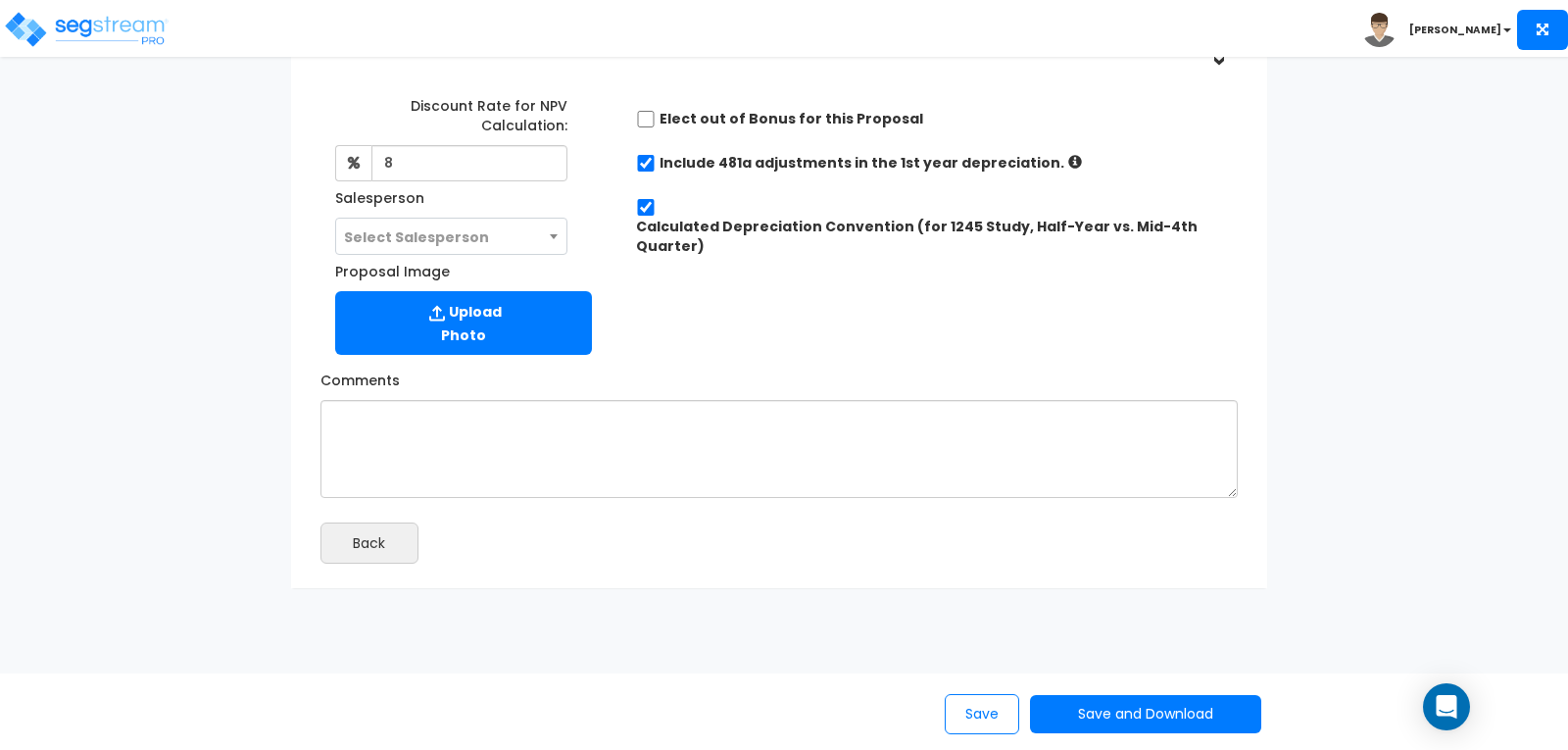
scroll to position [503, 0]
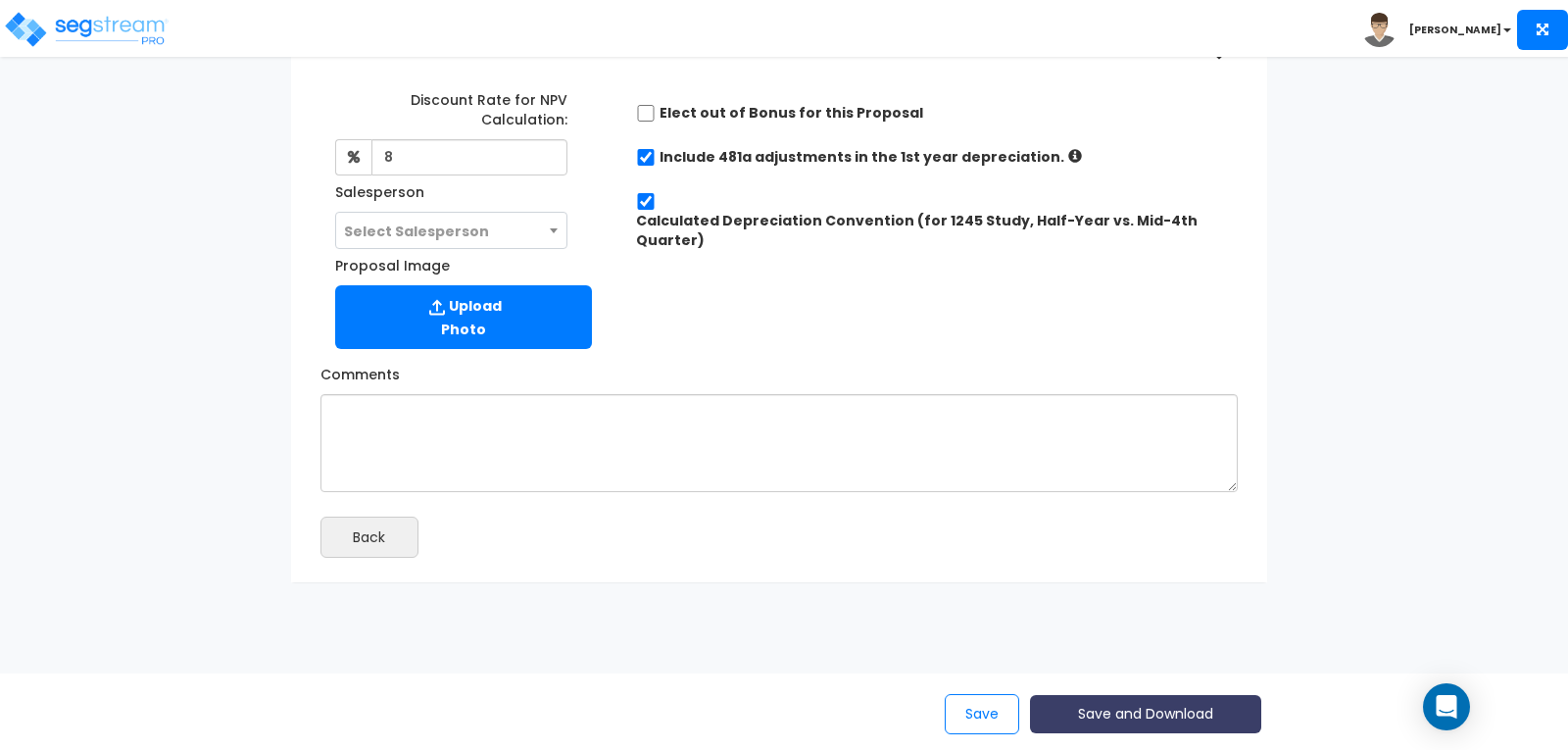
click at [1156, 711] on button "Save and Download" at bounding box center [1145, 713] width 231 height 39
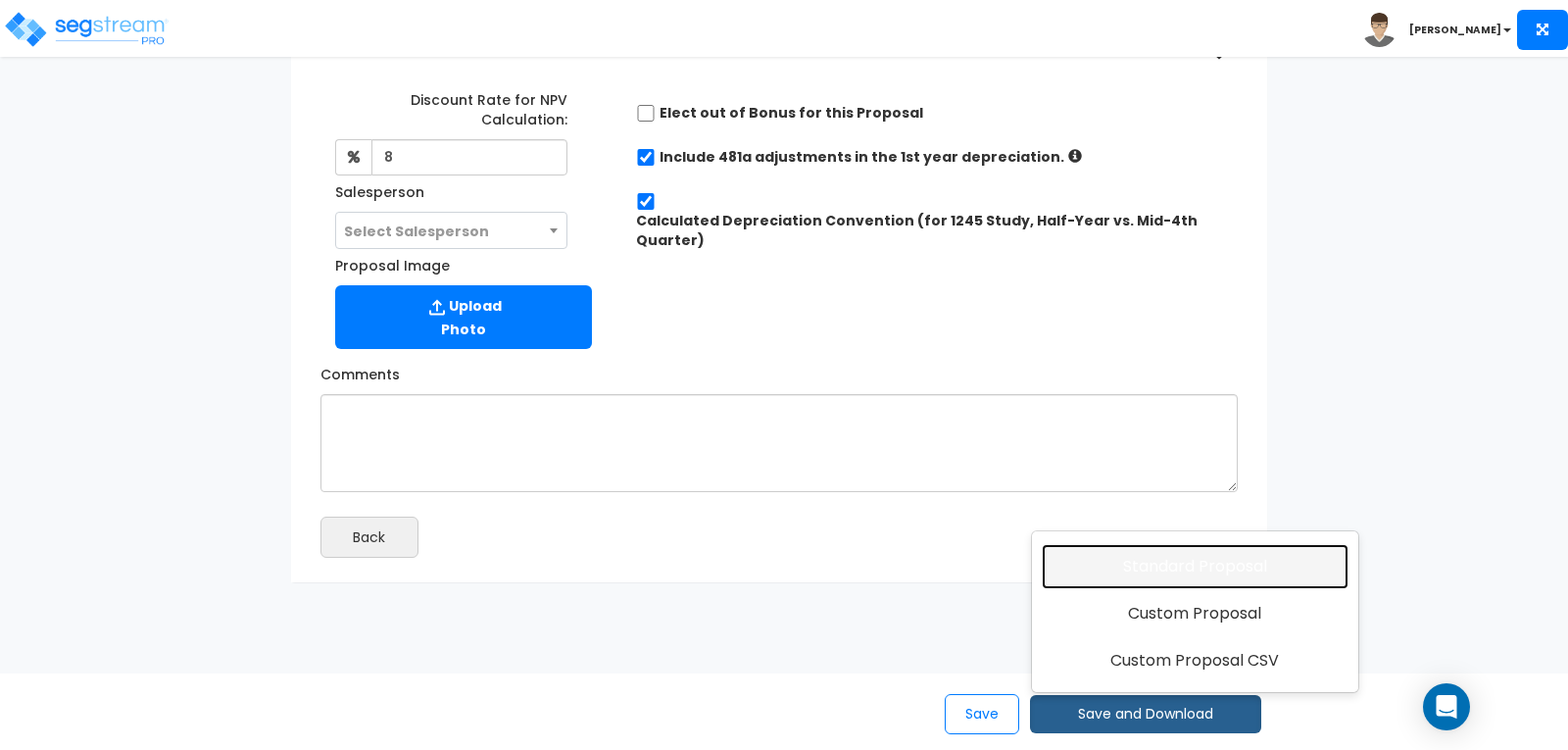
click at [1163, 567] on link "Standard Proposal" at bounding box center [1194, 565] width 306 height 45
